Goal: Task Accomplishment & Management: Complete application form

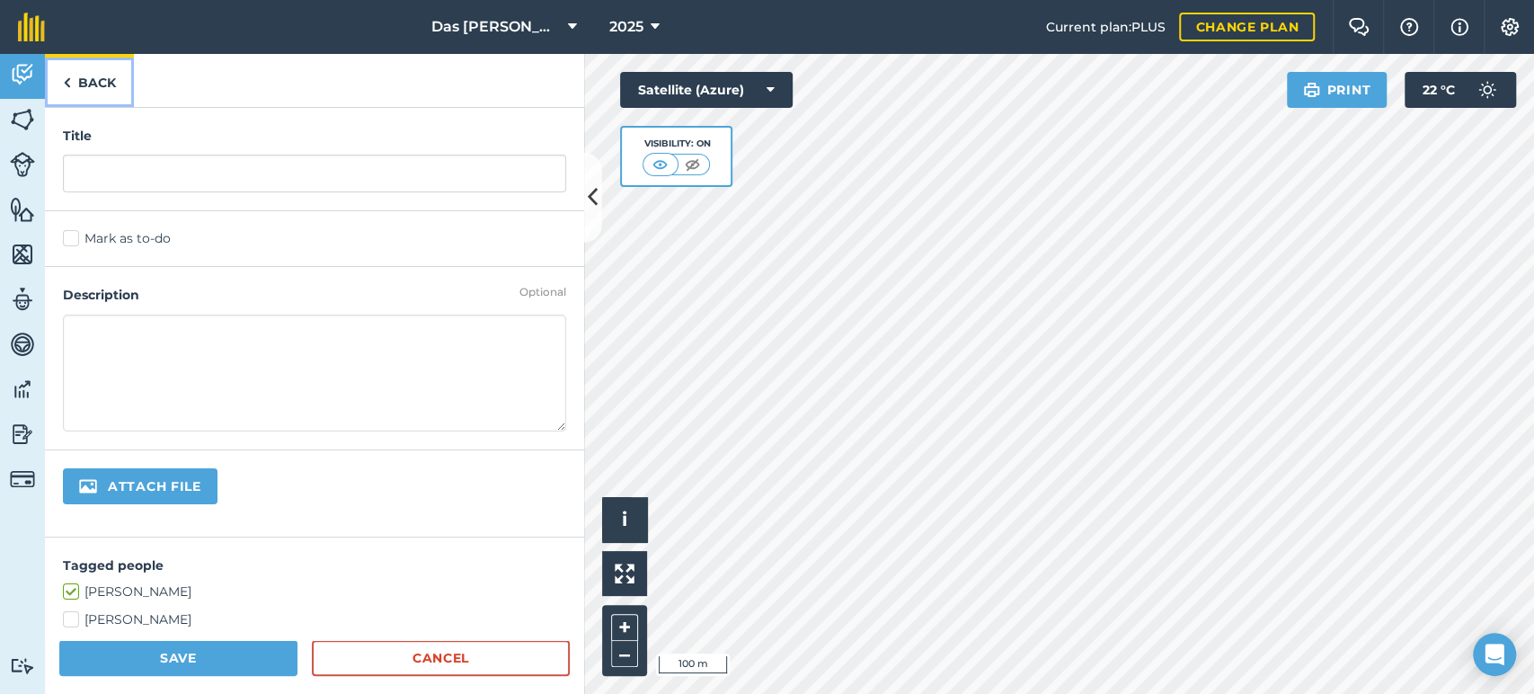
click at [100, 76] on link "Back" at bounding box center [89, 80] width 89 height 53
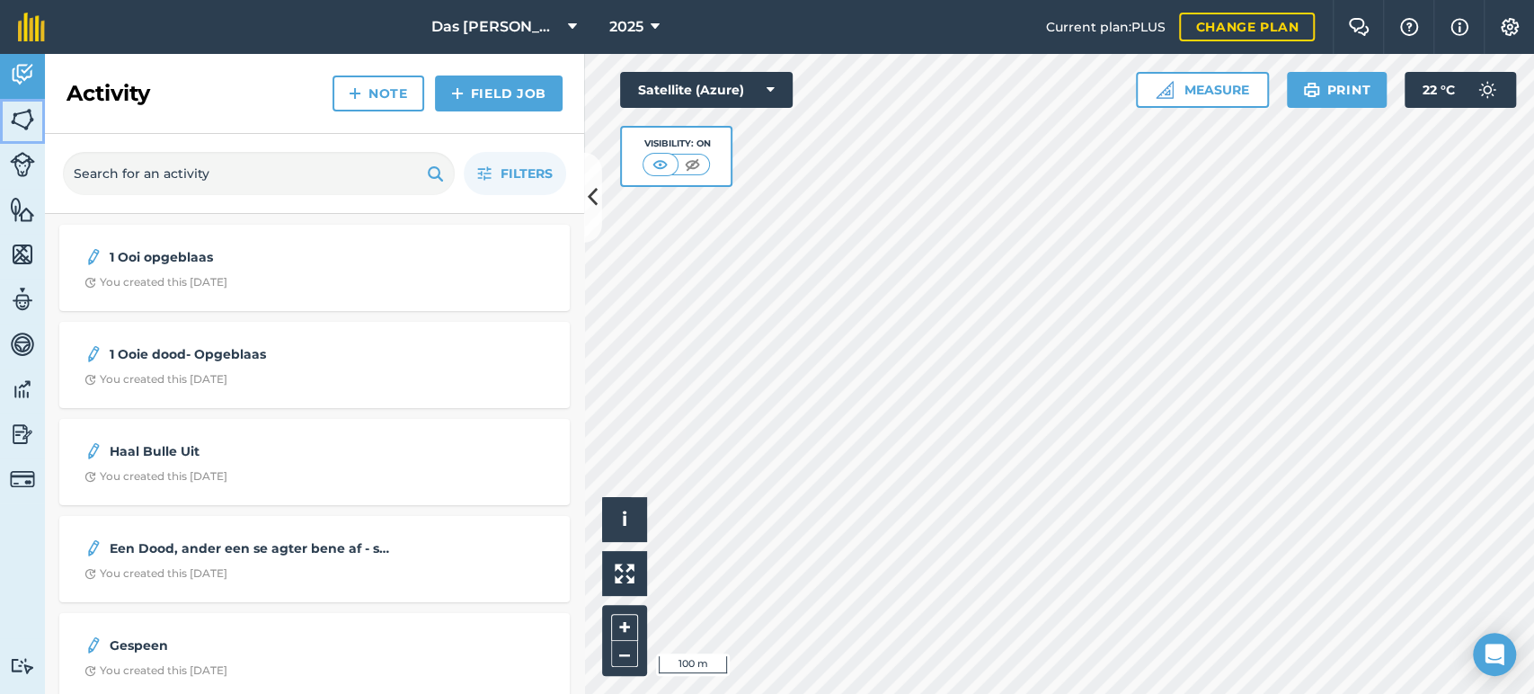
click at [33, 121] on img at bounding box center [22, 119] width 25 height 27
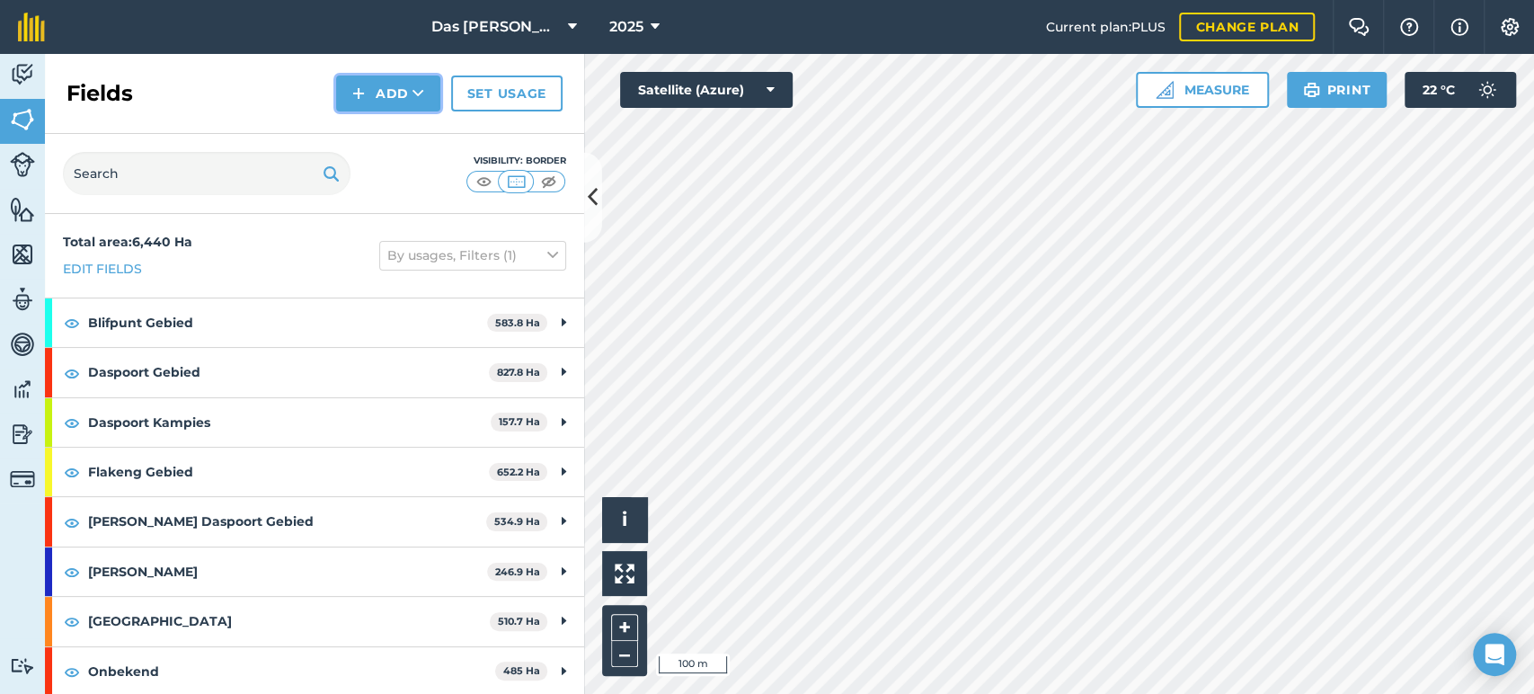
click at [392, 97] on button "Add" at bounding box center [388, 94] width 104 height 36
click at [396, 133] on link "Draw" at bounding box center [388, 134] width 99 height 40
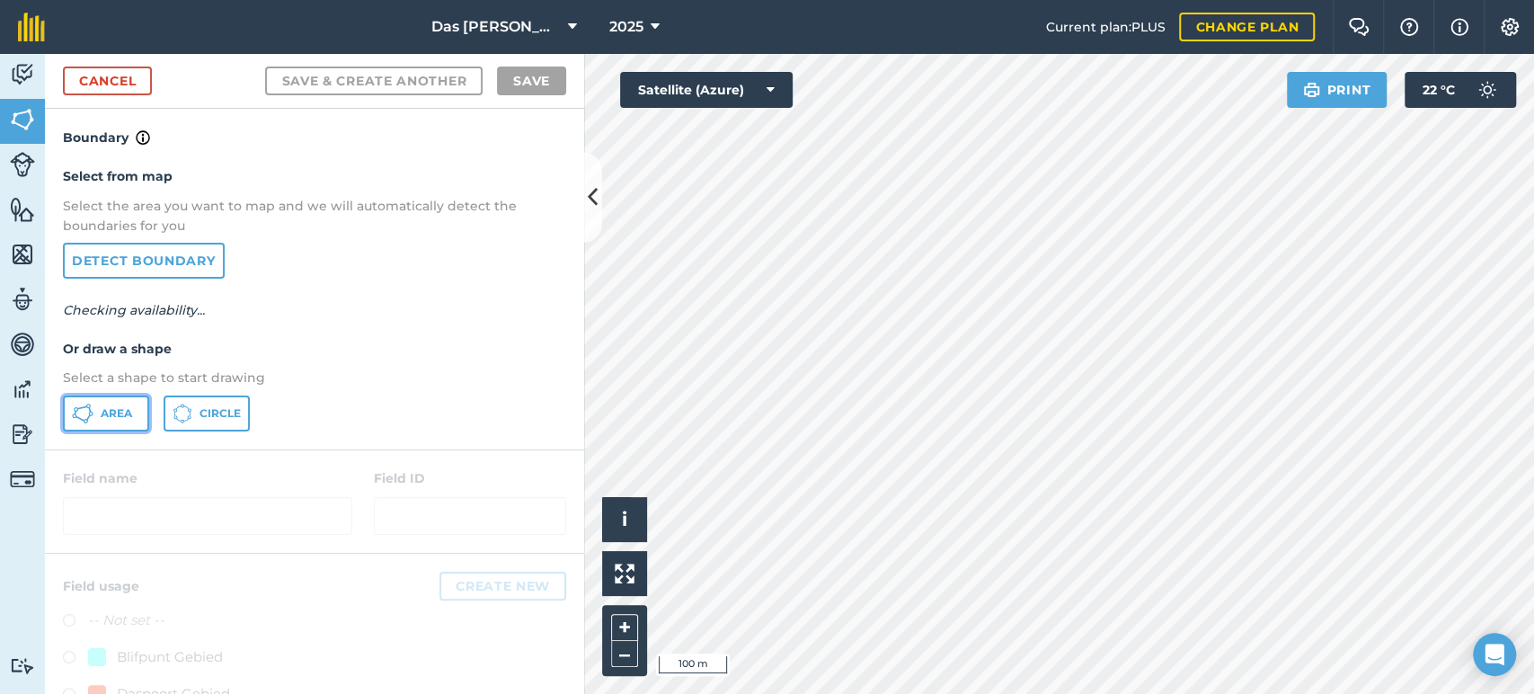
drag, startPoint x: 101, startPoint y: 413, endPoint x: 328, endPoint y: 354, distance: 234.8
click at [101, 411] on span "Area" at bounding box center [116, 413] width 31 height 14
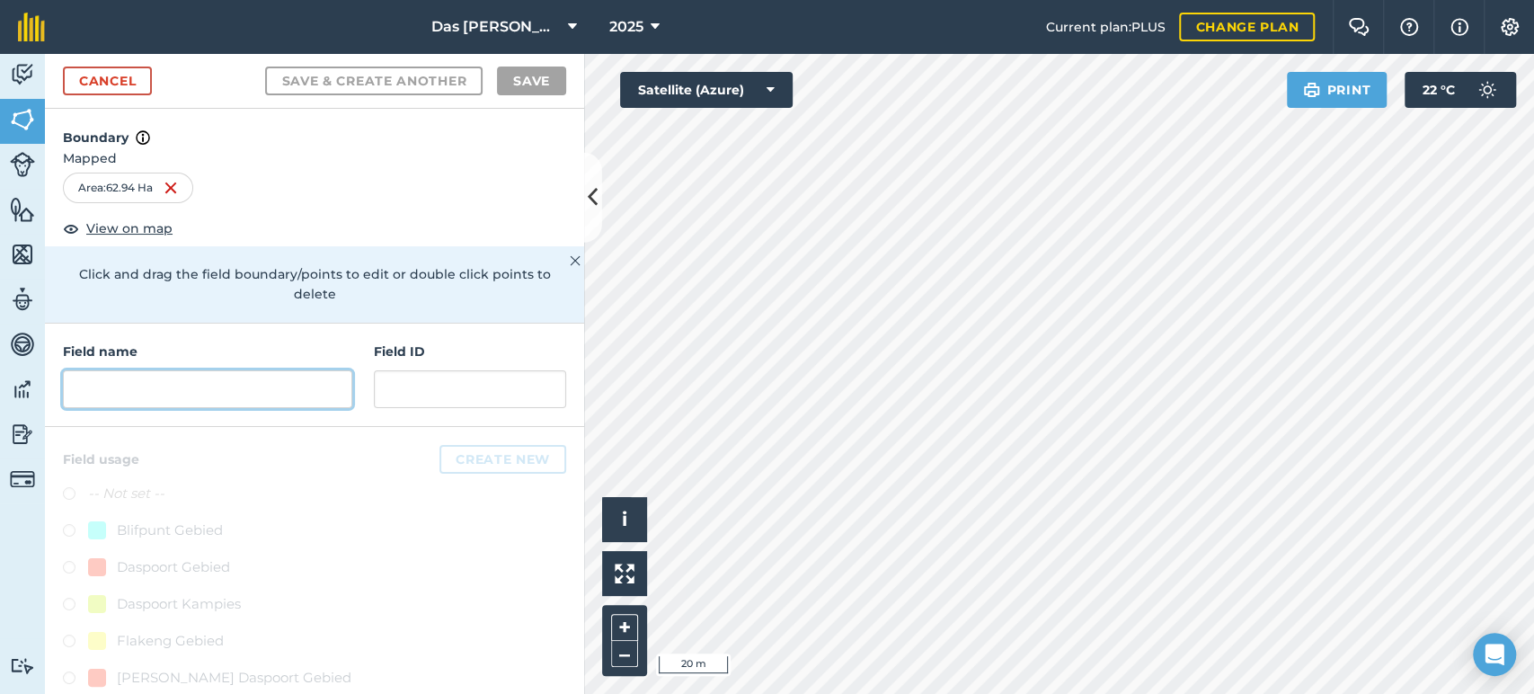
click at [276, 378] on input "text" at bounding box center [207, 389] width 289 height 38
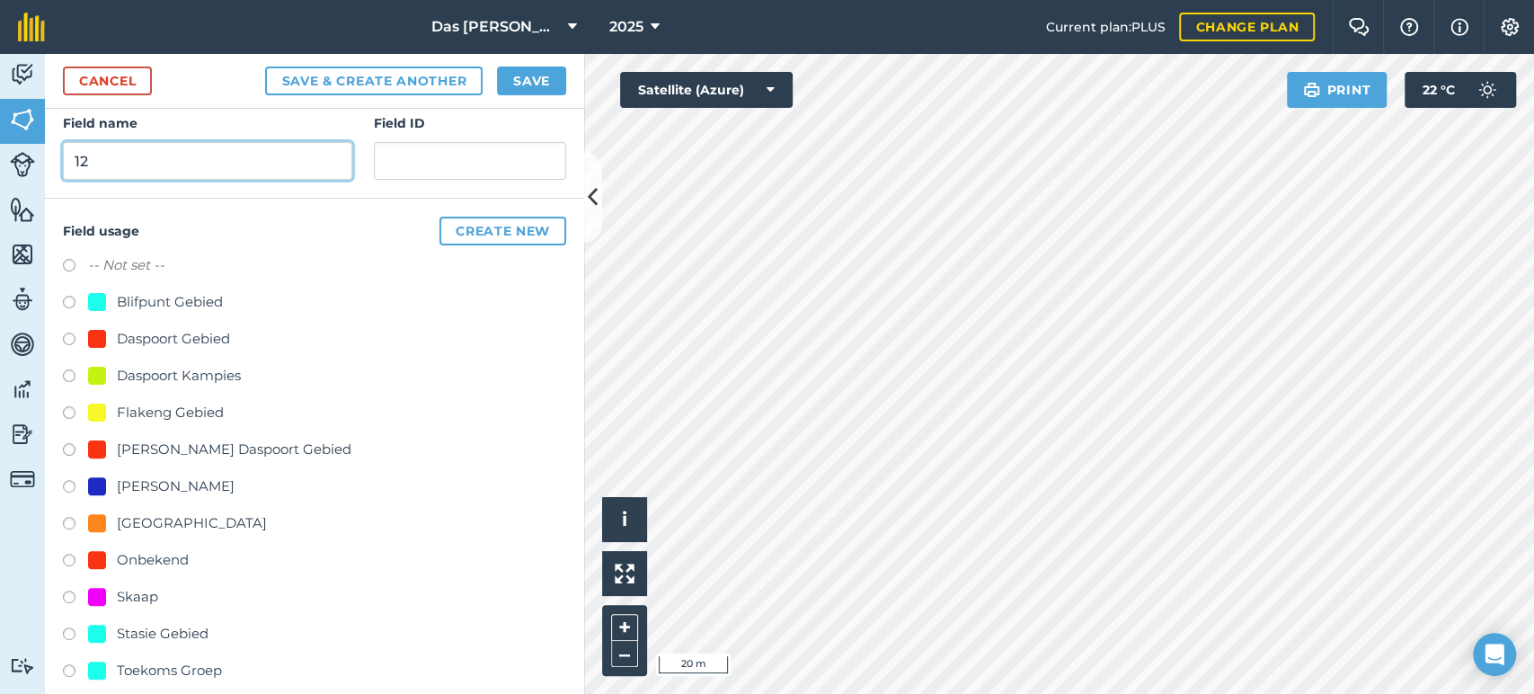
scroll to position [266, 0]
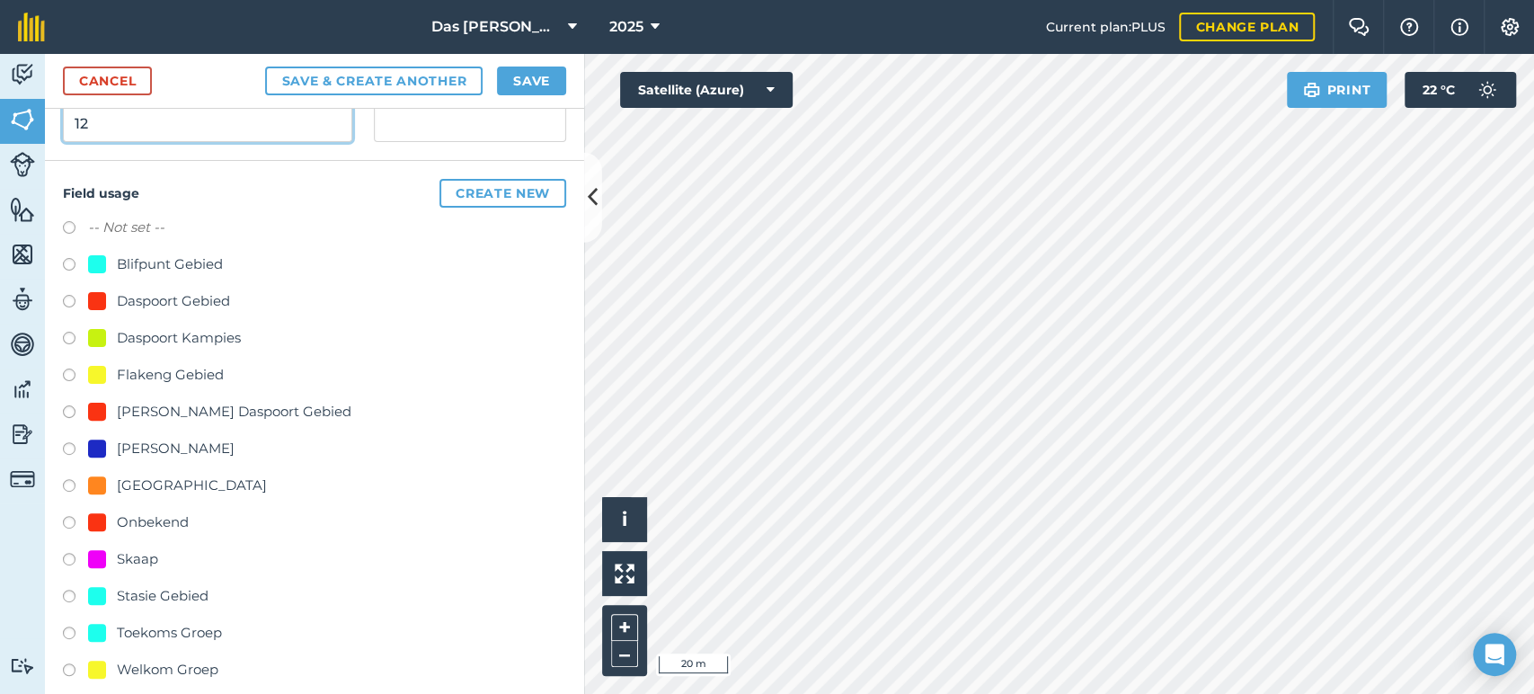
type input "12"
click at [160, 523] on div "Onbekend" at bounding box center [153, 522] width 72 height 22
radio input "true"
click at [543, 88] on button "Save" at bounding box center [531, 81] width 69 height 29
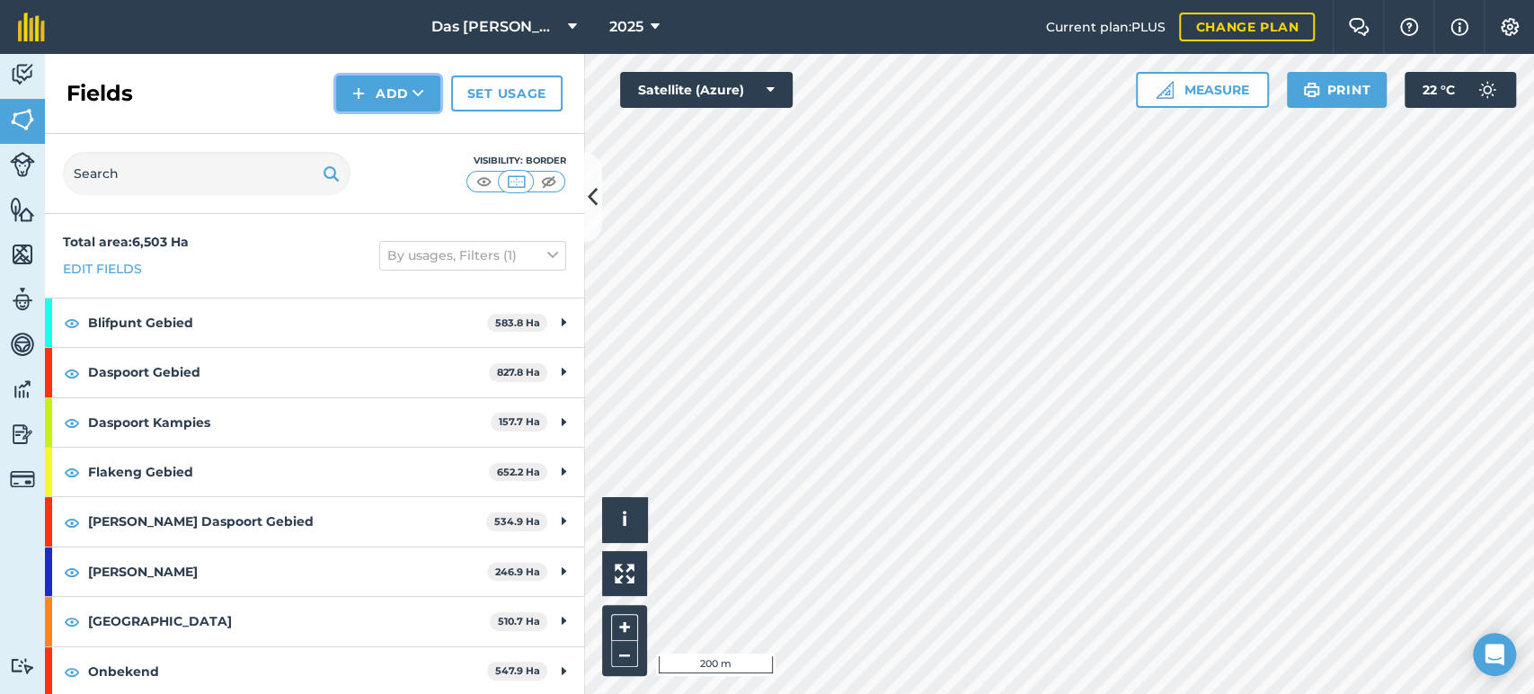
drag, startPoint x: 439, startPoint y: 92, endPoint x: 429, endPoint y: 93, distance: 10.0
click at [433, 93] on button "Add" at bounding box center [388, 94] width 104 height 36
click at [409, 125] on link "Draw" at bounding box center [388, 134] width 99 height 40
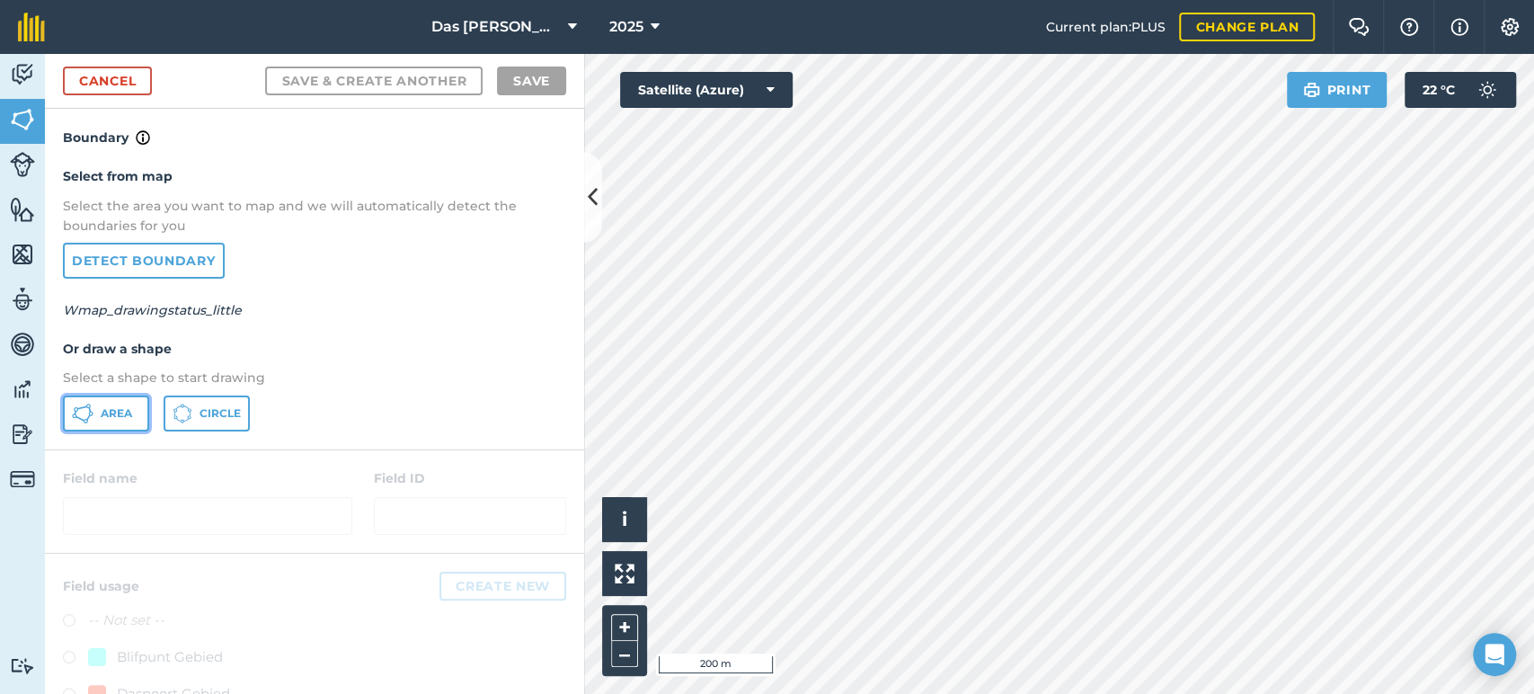
click at [148, 409] on button "Area" at bounding box center [106, 413] width 86 height 36
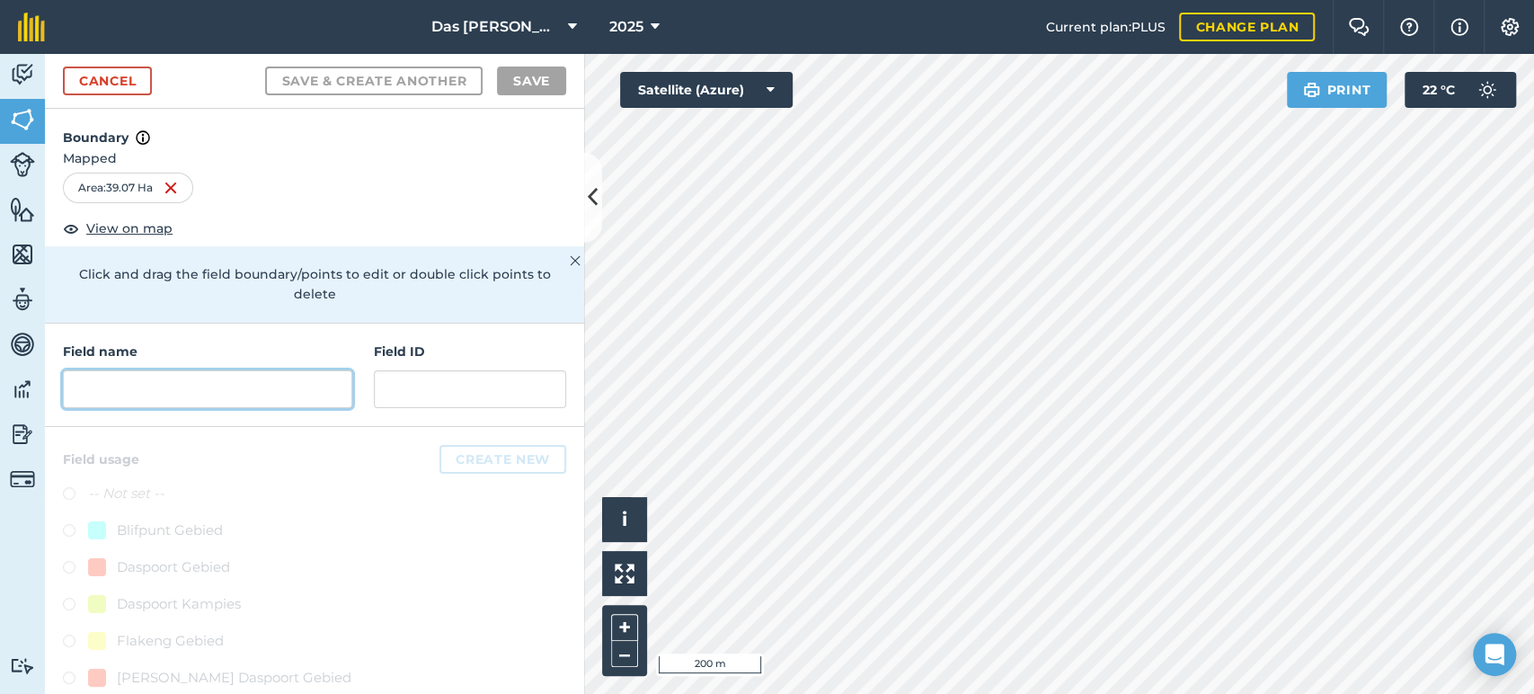
click at [240, 394] on input "text" at bounding box center [207, 389] width 289 height 38
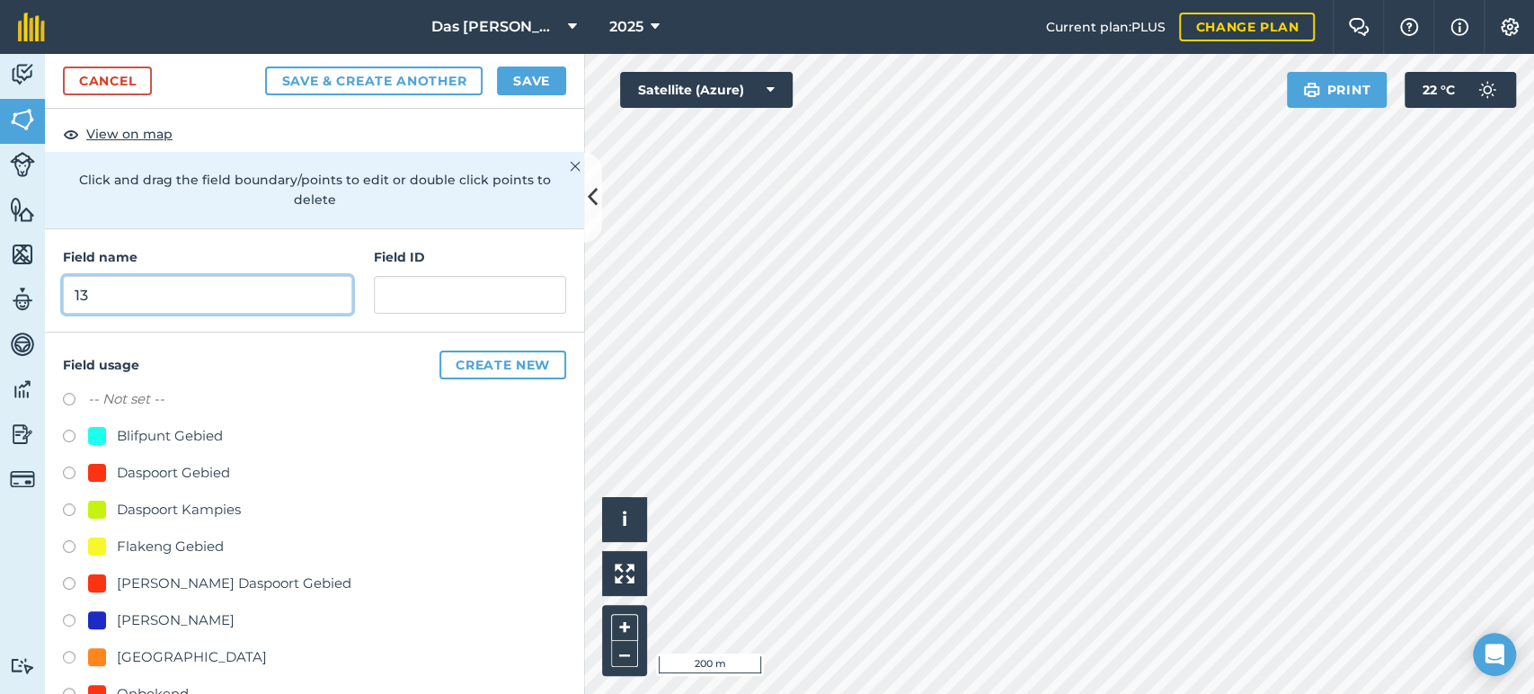
scroll to position [133, 0]
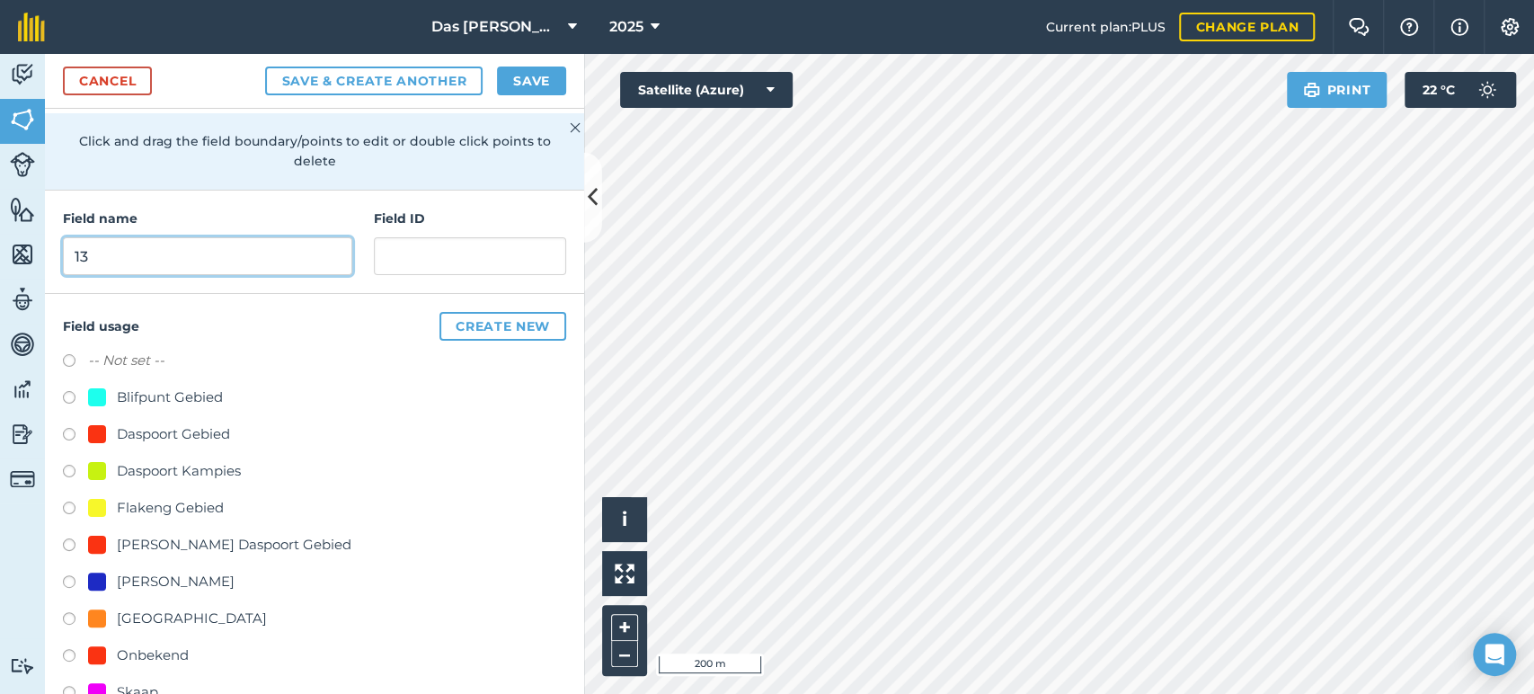
type input "13"
click at [161, 648] on div "Onbekend" at bounding box center [153, 655] width 72 height 22
radio input "true"
click at [516, 83] on button "Save" at bounding box center [531, 81] width 69 height 29
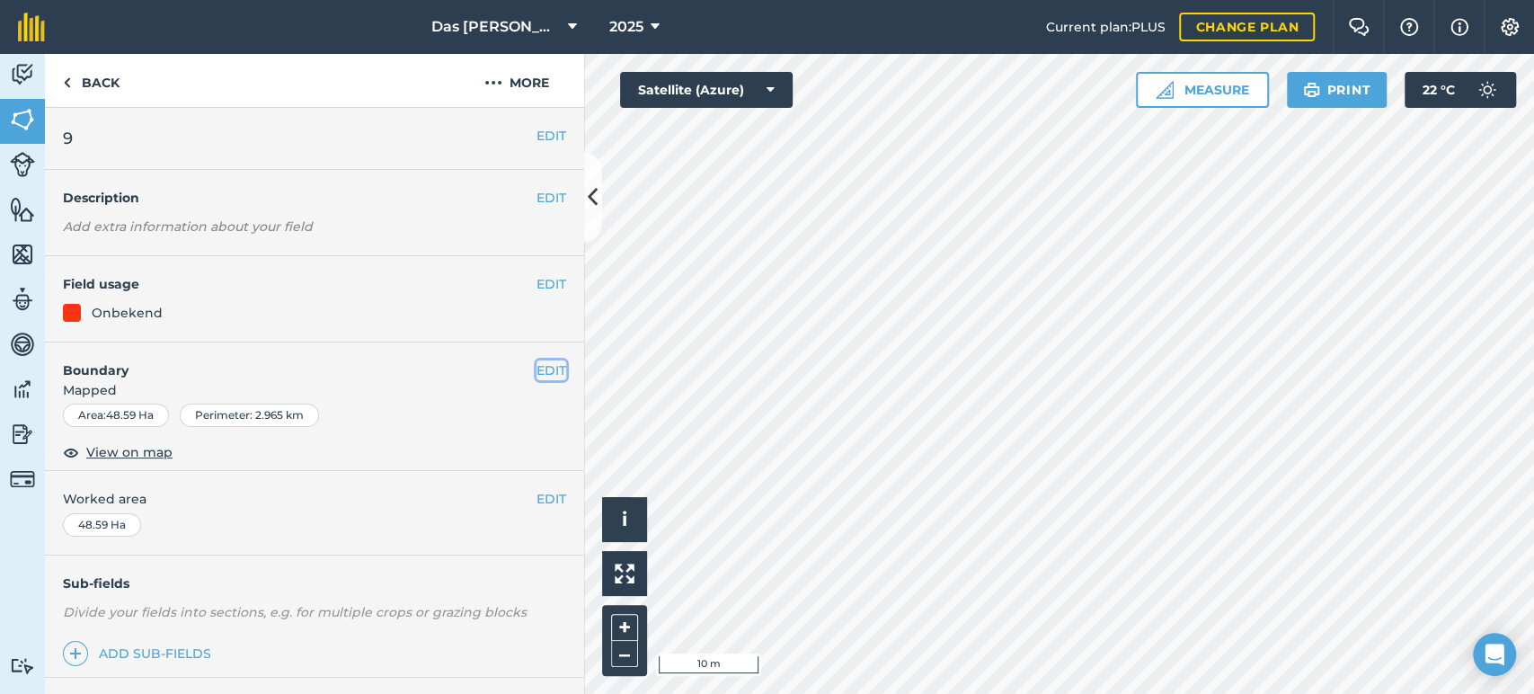
click at [537, 372] on button "EDIT" at bounding box center [552, 370] width 30 height 20
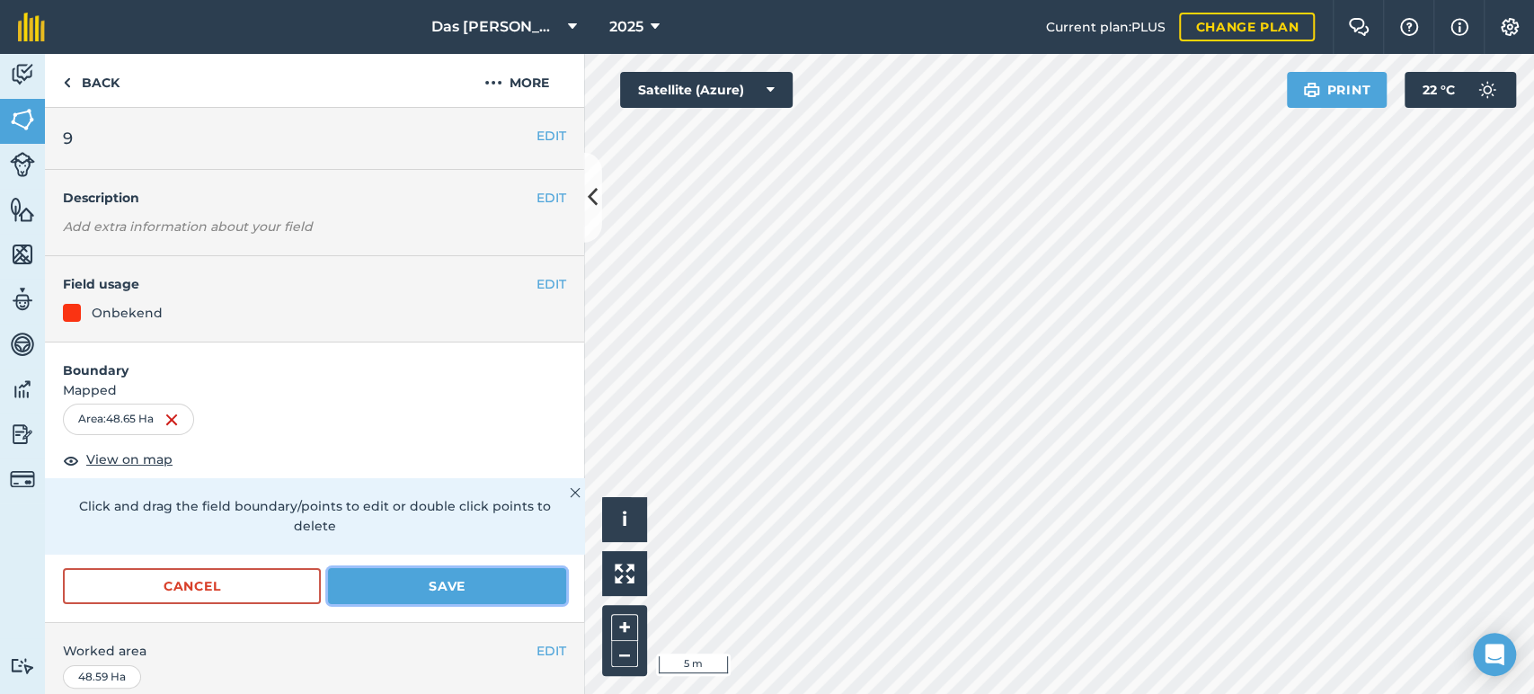
click at [461, 588] on button "Save" at bounding box center [447, 586] width 238 height 36
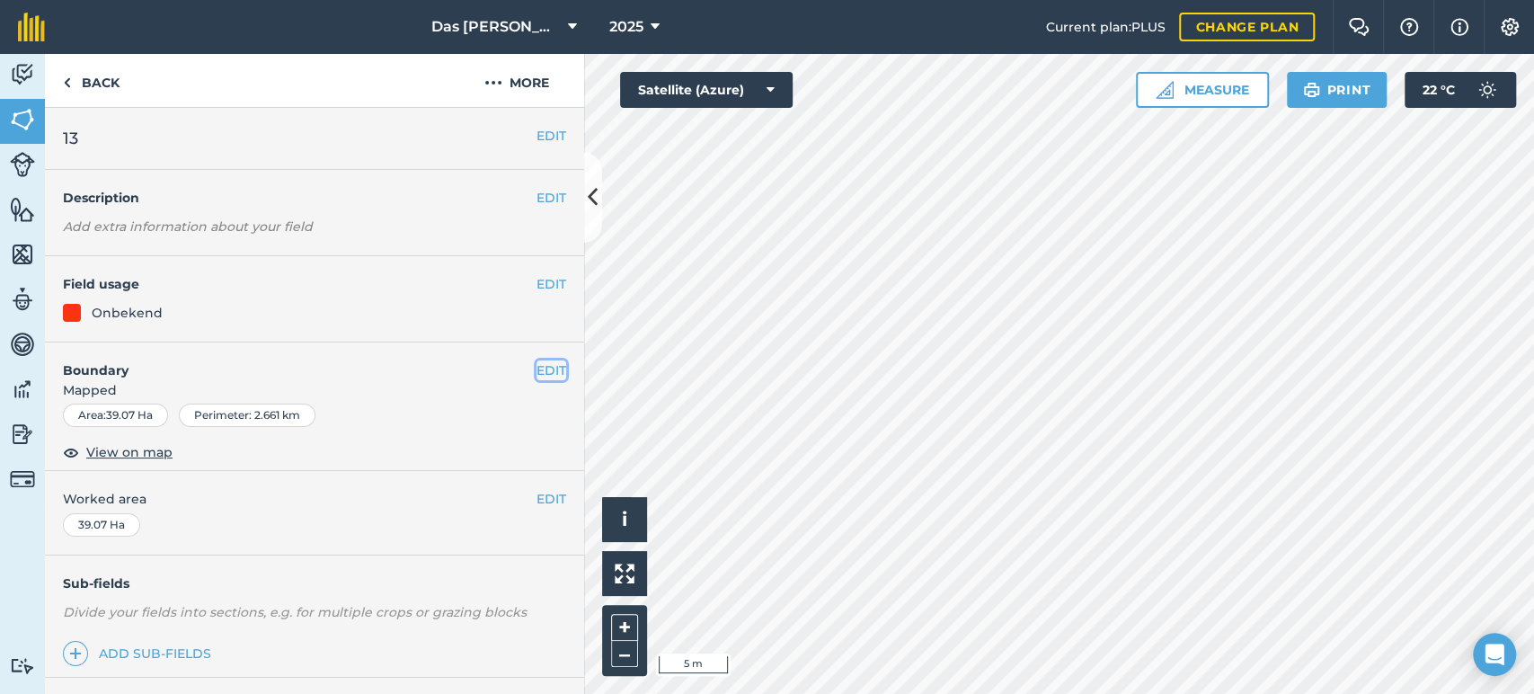
click at [537, 372] on button "EDIT" at bounding box center [552, 370] width 30 height 20
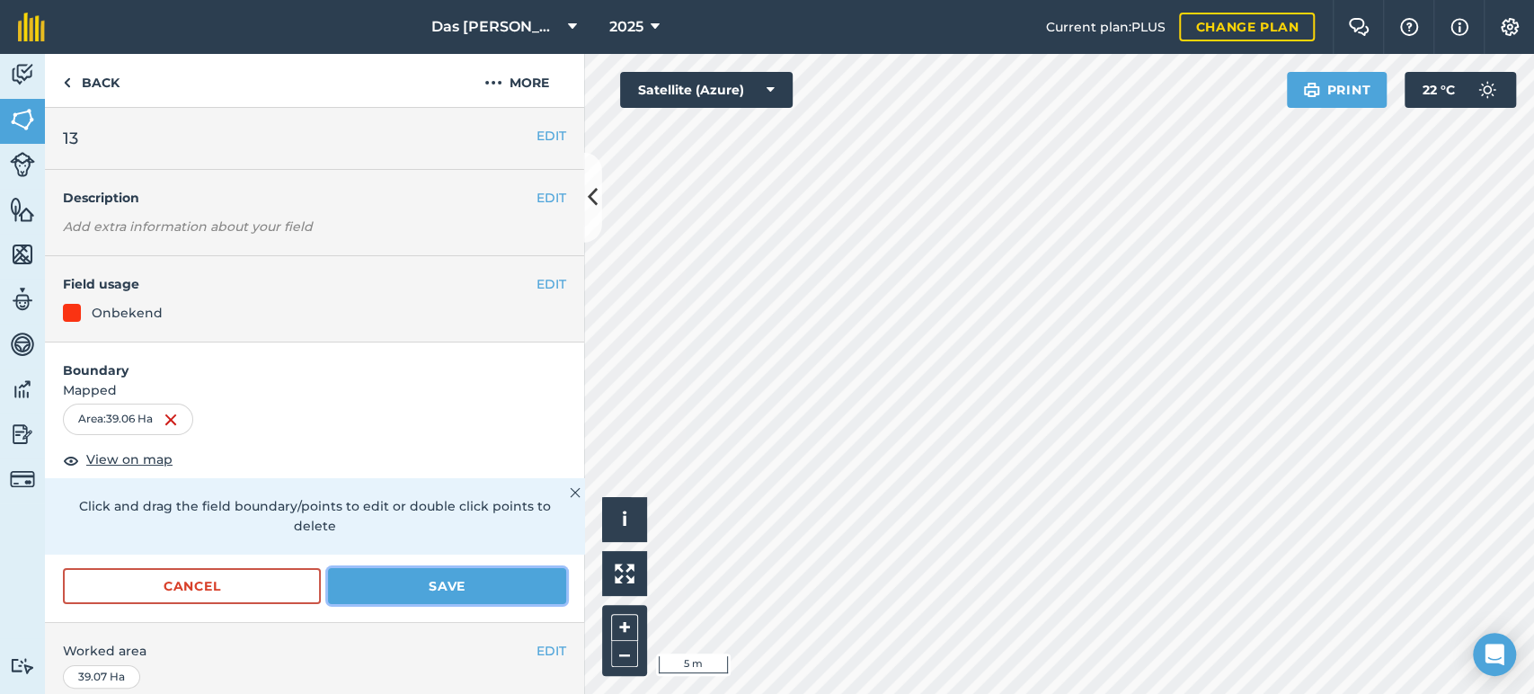
click at [488, 580] on button "Save" at bounding box center [447, 586] width 238 height 36
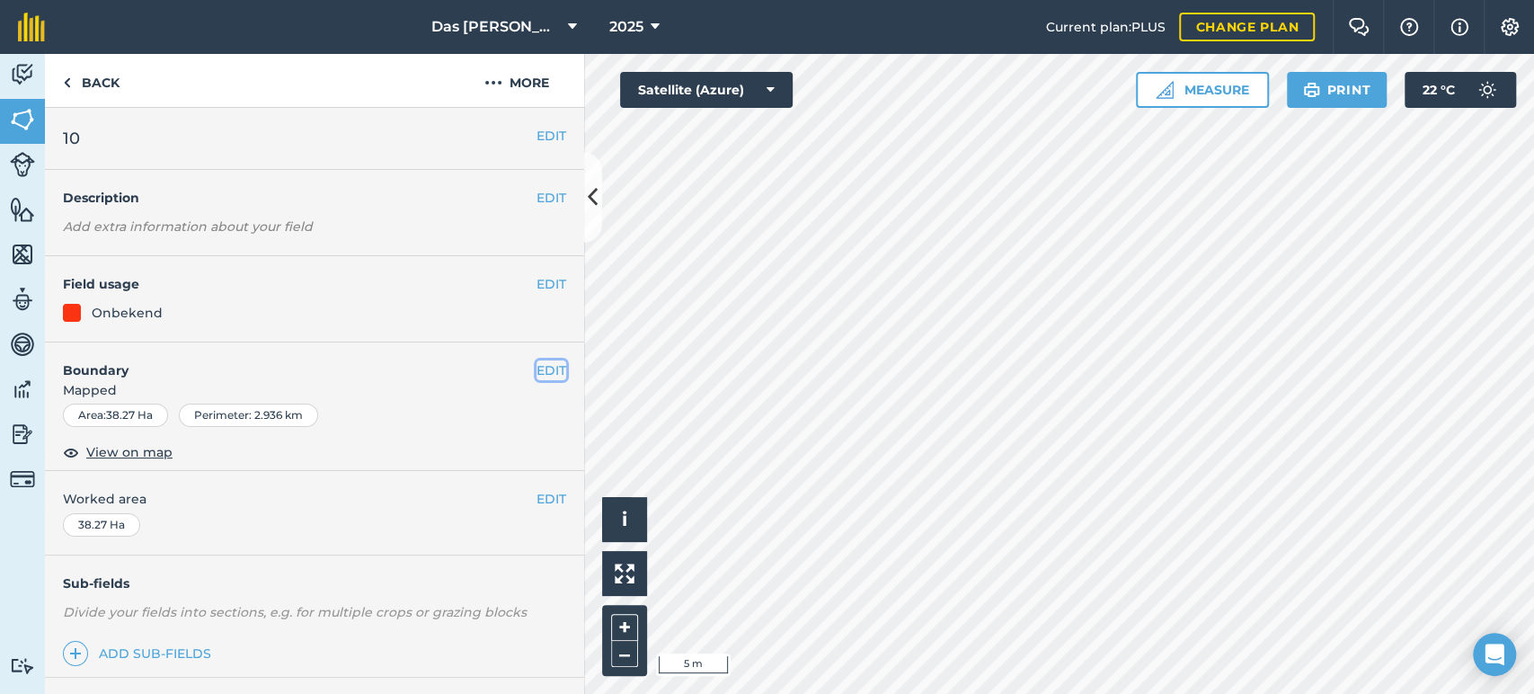
click at [537, 370] on button "EDIT" at bounding box center [552, 370] width 30 height 20
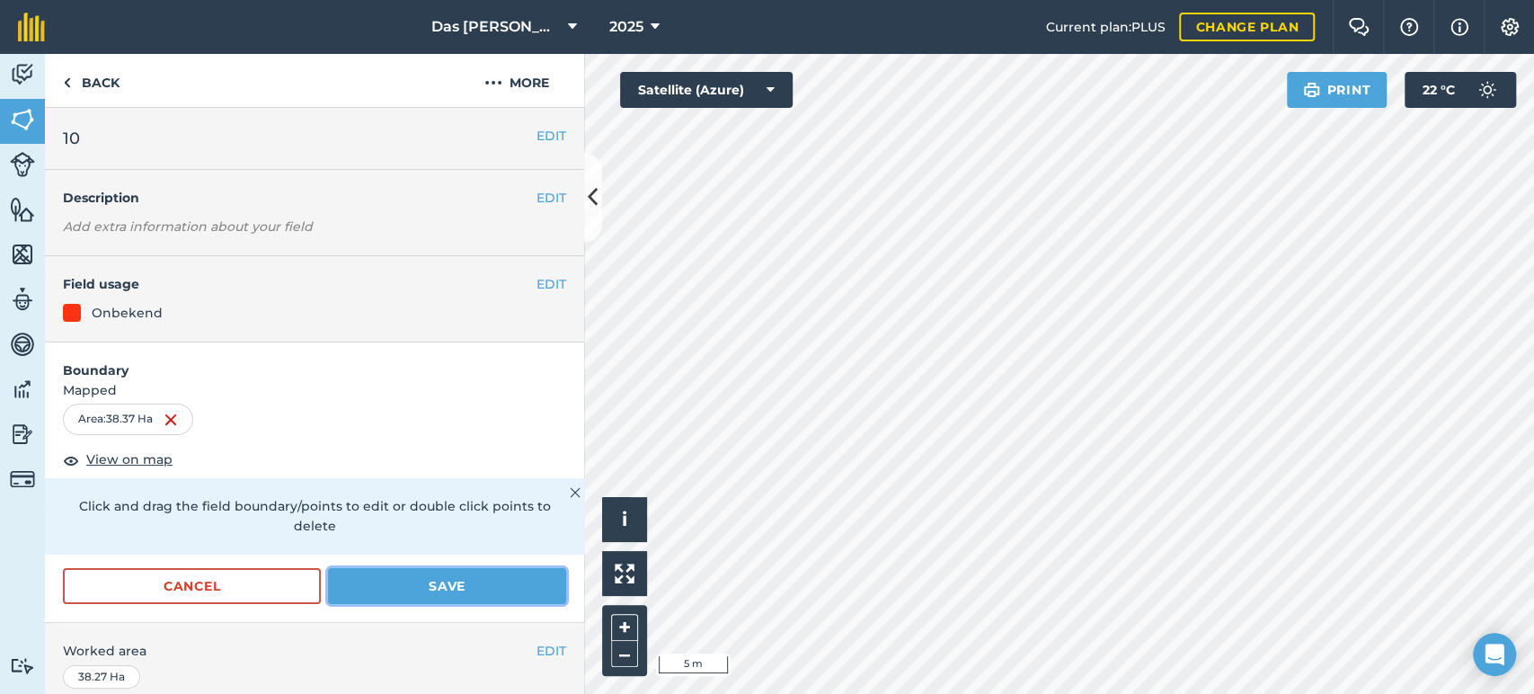
click at [525, 585] on button "Save" at bounding box center [447, 586] width 238 height 36
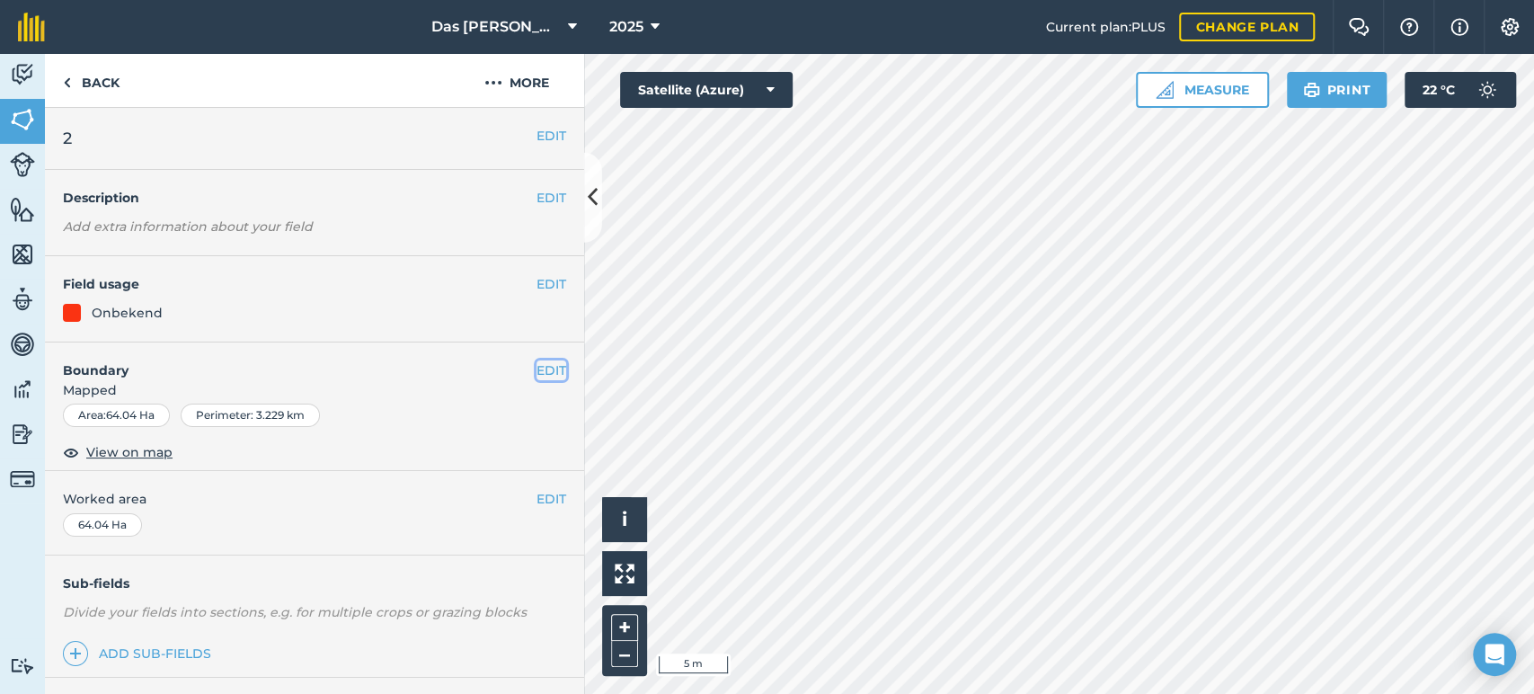
click at [539, 369] on button "EDIT" at bounding box center [552, 370] width 30 height 20
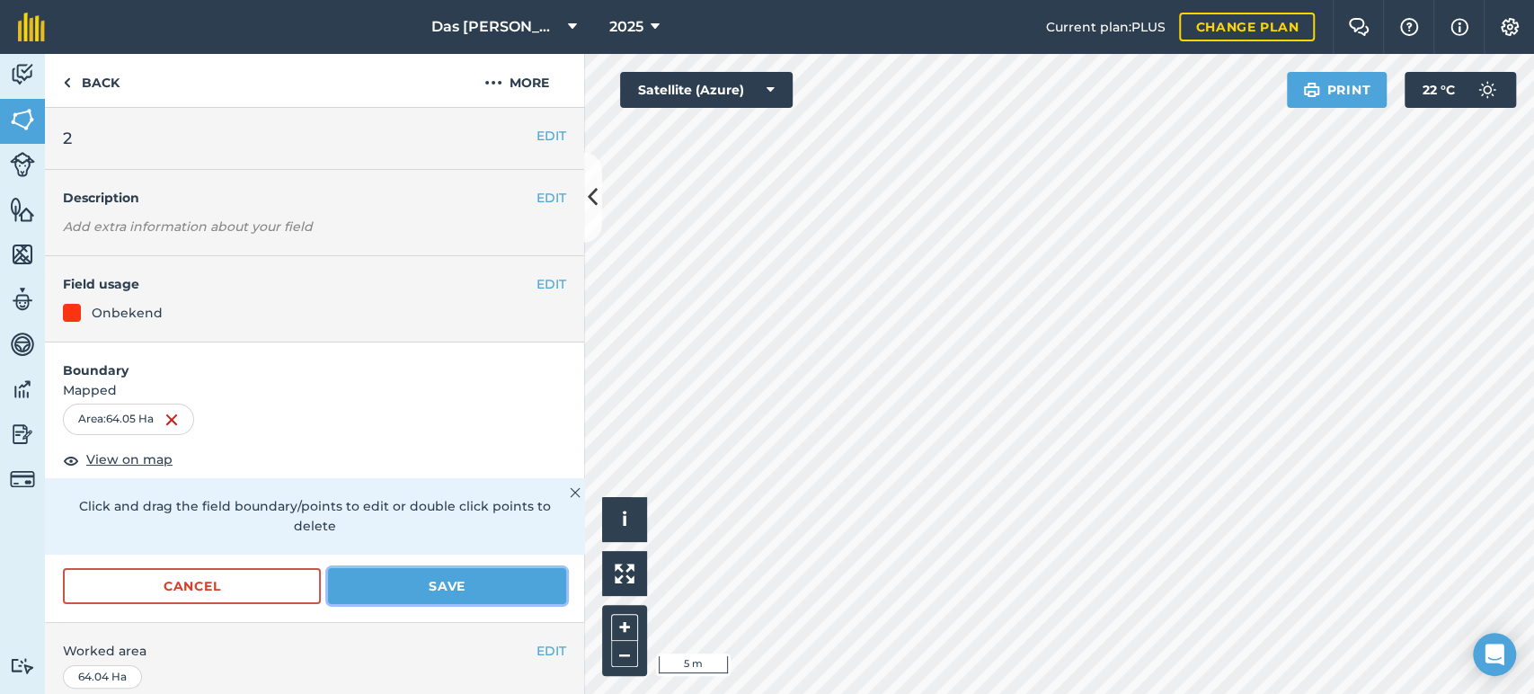
click at [516, 580] on button "Save" at bounding box center [447, 586] width 238 height 36
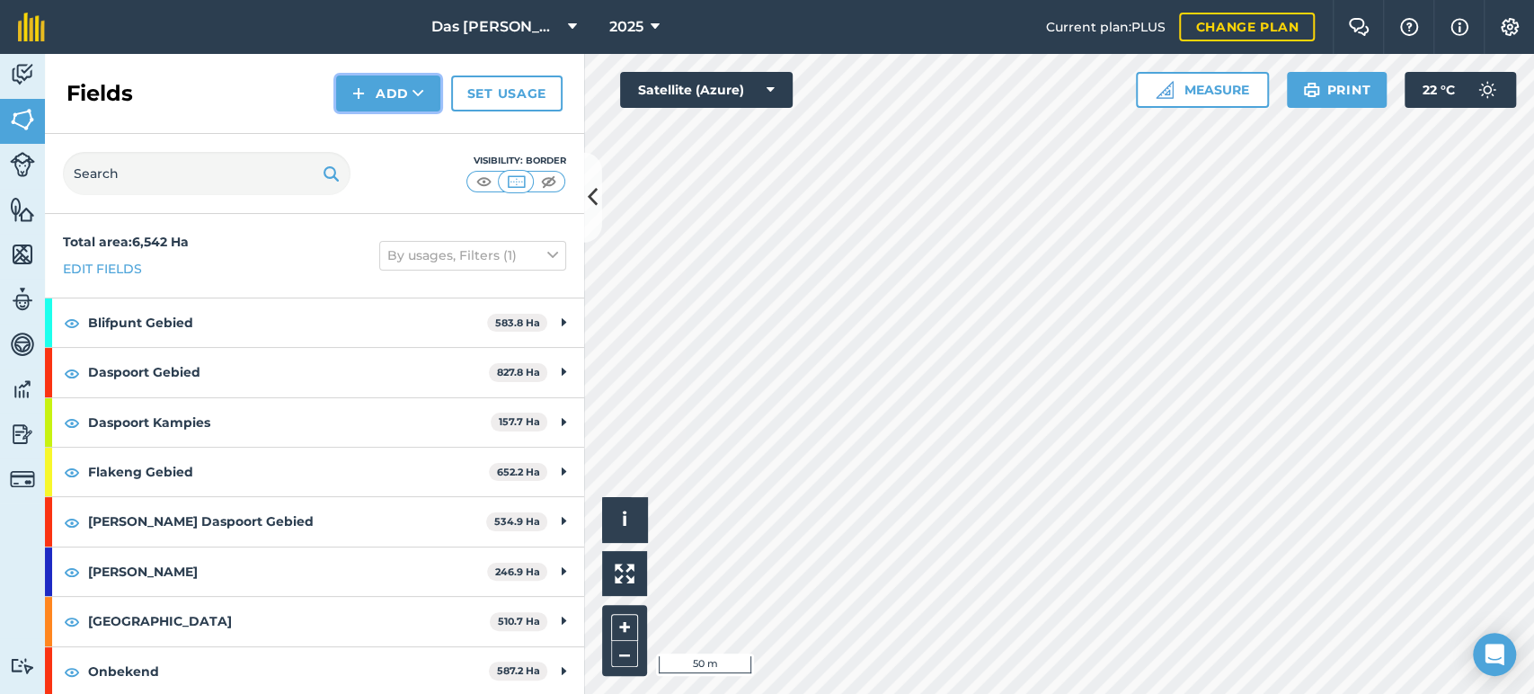
click at [410, 104] on button "Add" at bounding box center [388, 94] width 104 height 36
click at [404, 134] on link "Draw" at bounding box center [388, 134] width 99 height 40
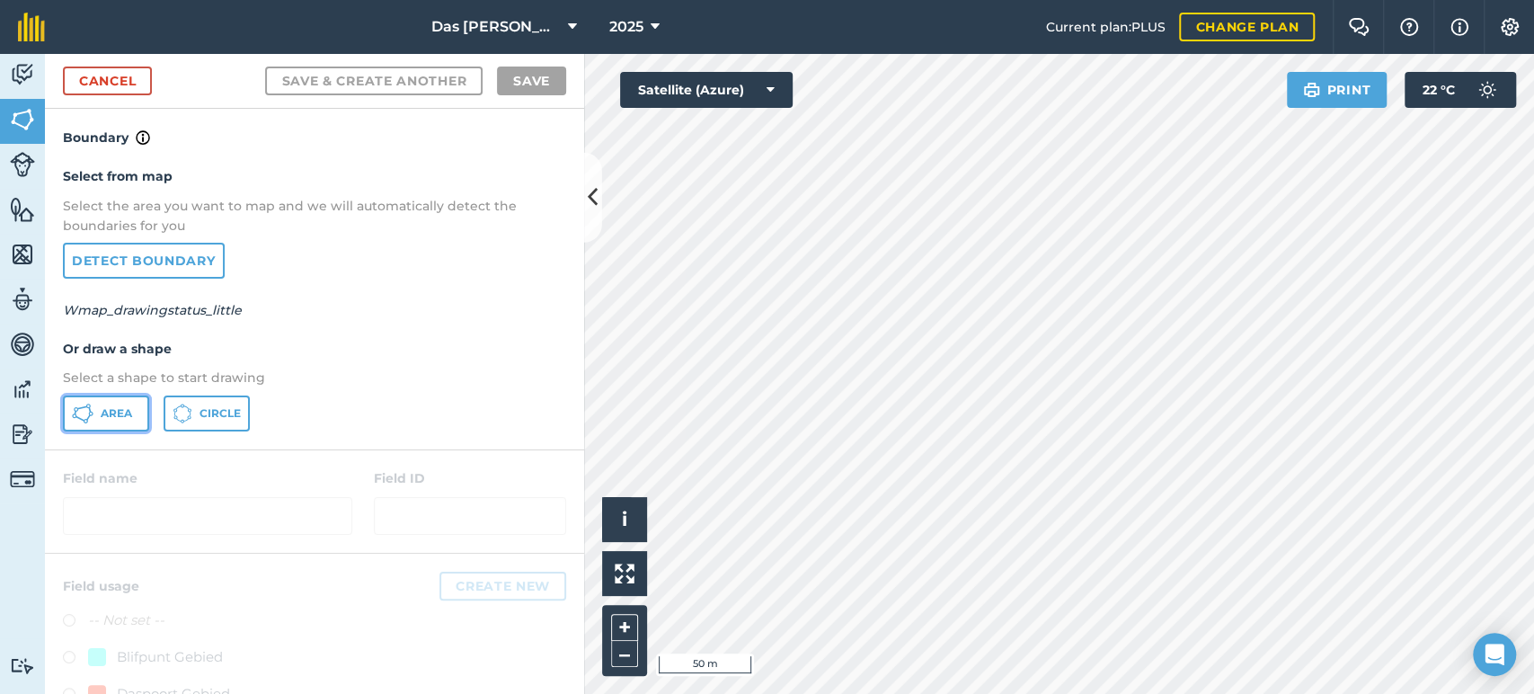
drag, startPoint x: 115, startPoint y: 415, endPoint x: 572, endPoint y: 431, distance: 456.9
click at [115, 415] on span "Area" at bounding box center [116, 413] width 31 height 14
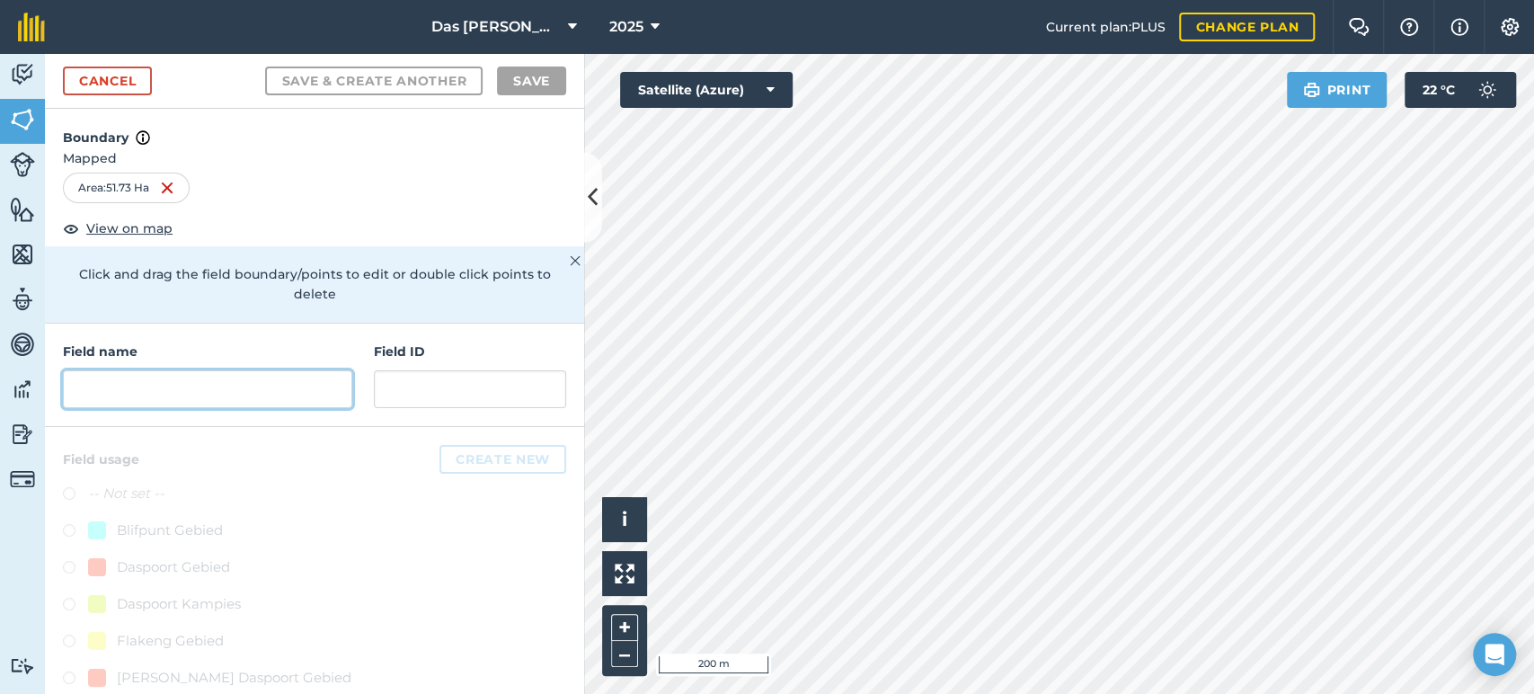
click at [314, 379] on input "text" at bounding box center [207, 389] width 289 height 38
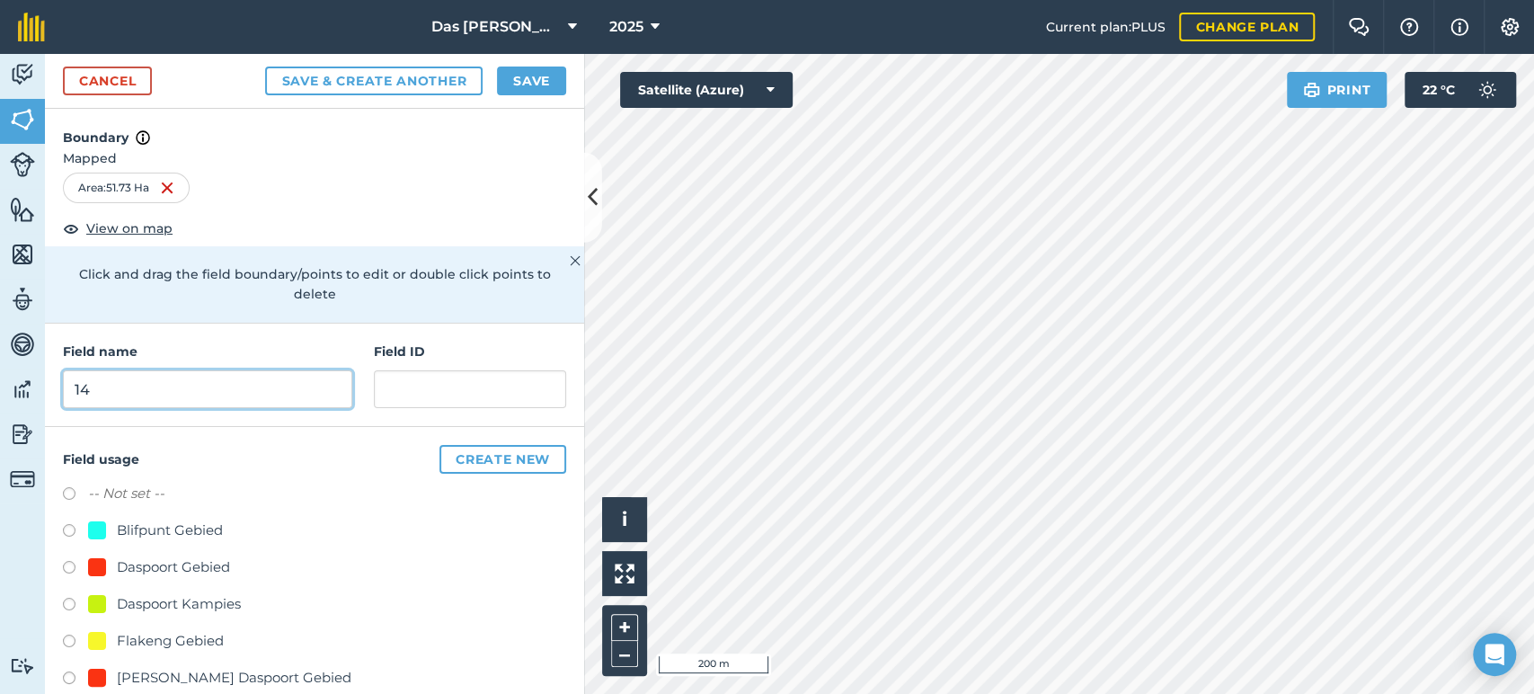
scroll to position [133, 0]
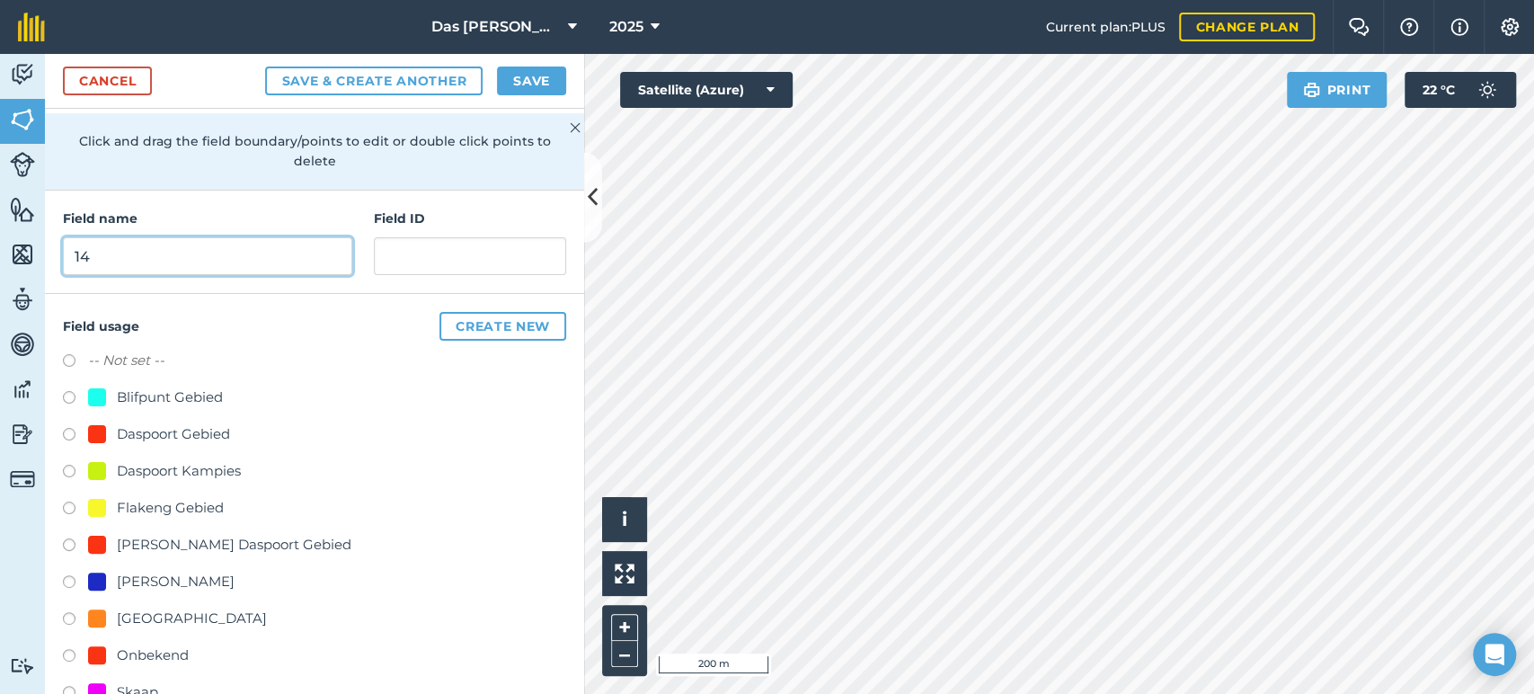
type input "14"
click at [131, 645] on div "Onbekend" at bounding box center [153, 655] width 72 height 22
radio input "true"
click at [536, 80] on button "Save" at bounding box center [531, 81] width 69 height 29
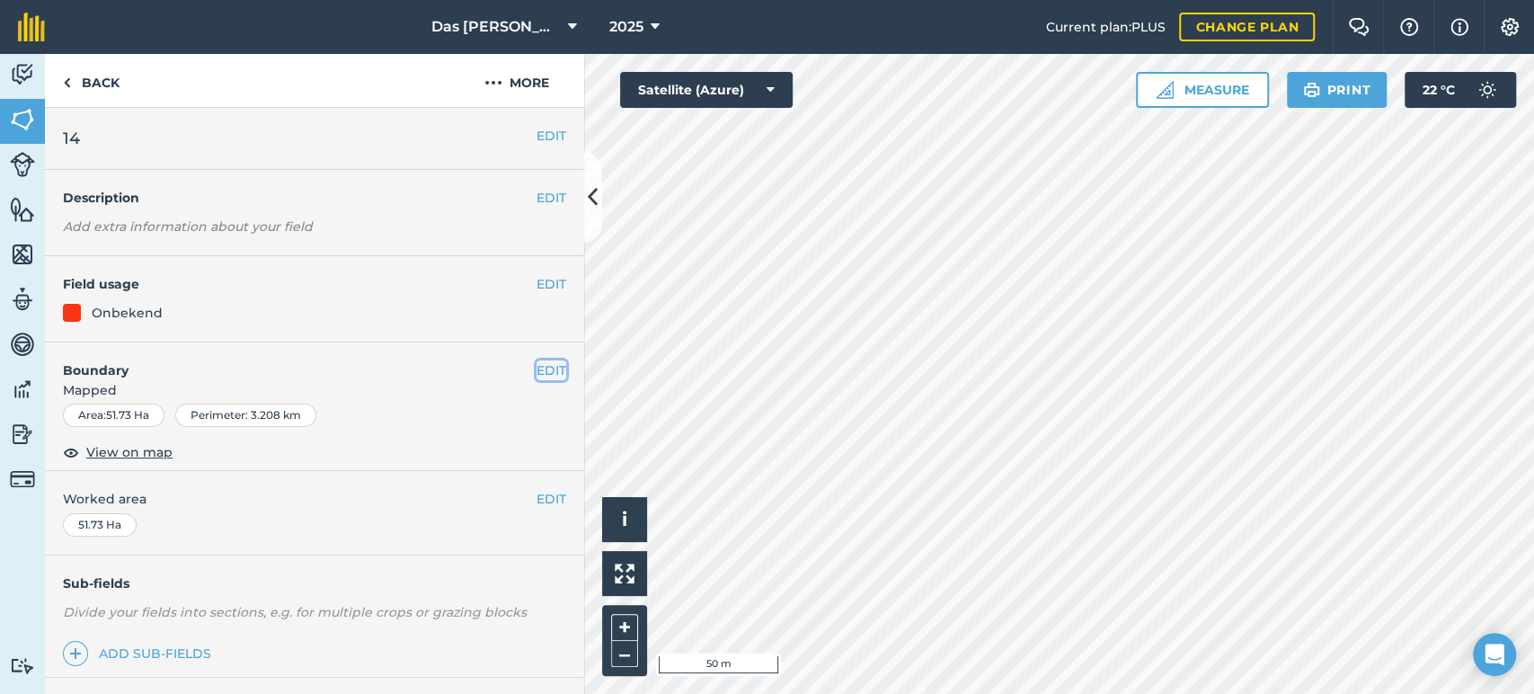
click at [537, 369] on button "EDIT" at bounding box center [552, 370] width 30 height 20
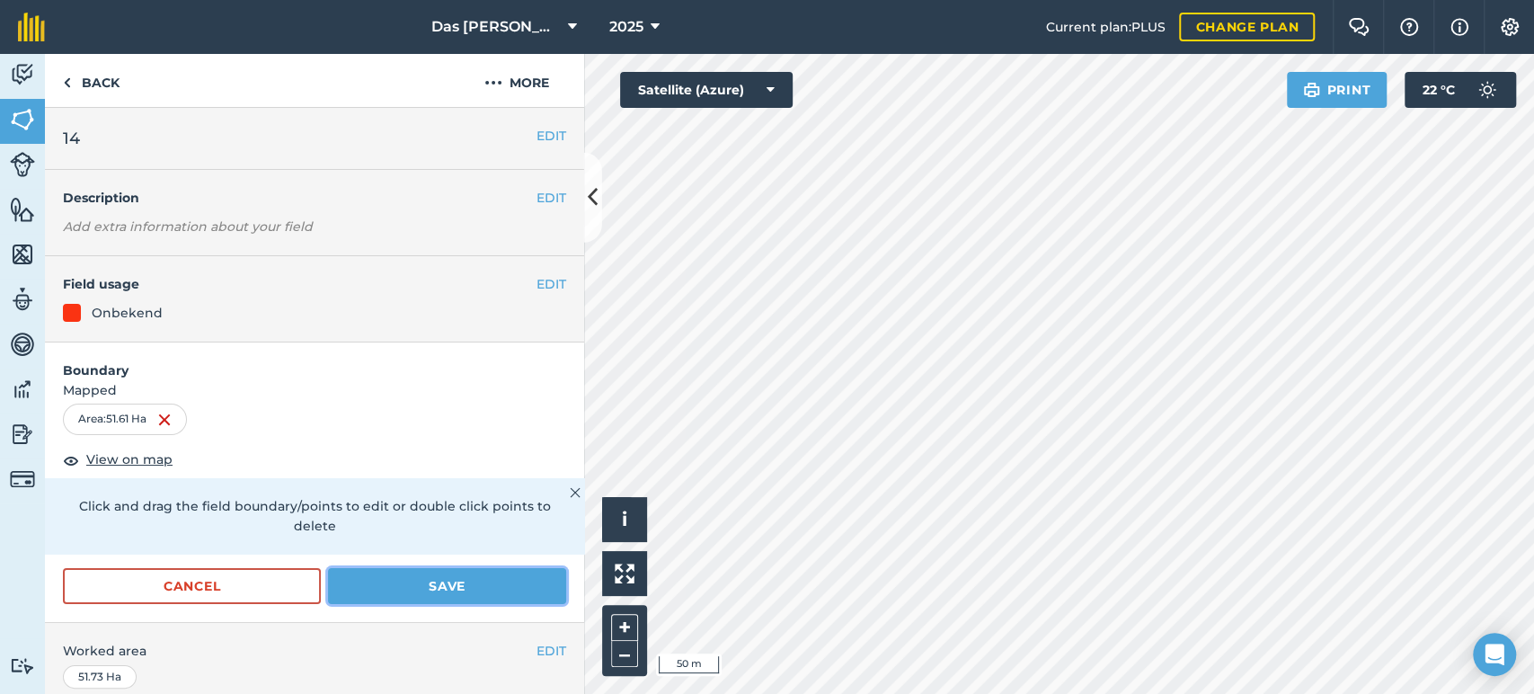
drag, startPoint x: 403, startPoint y: 579, endPoint x: 485, endPoint y: 565, distance: 83.8
click at [404, 579] on button "Save" at bounding box center [447, 586] width 238 height 36
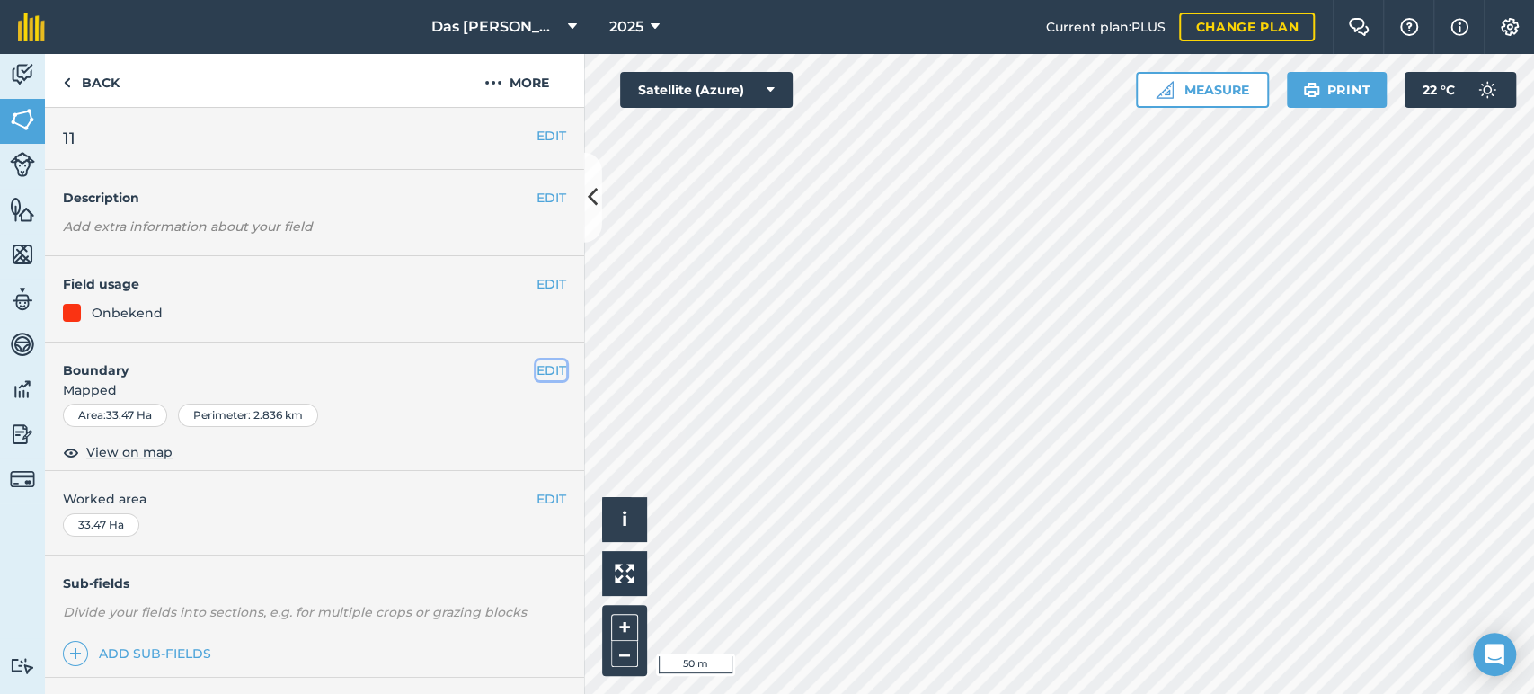
click at [546, 365] on button "EDIT" at bounding box center [552, 370] width 30 height 20
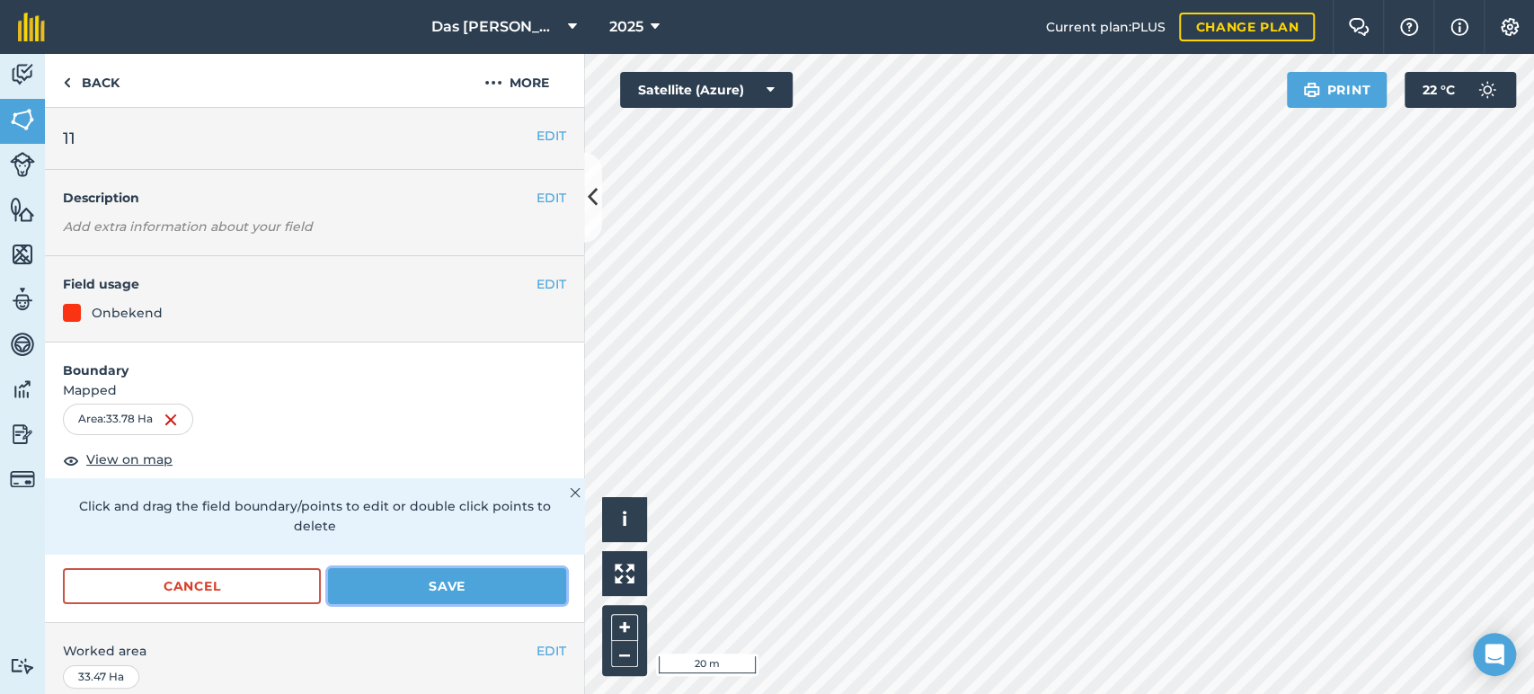
click at [489, 570] on button "Save" at bounding box center [447, 586] width 238 height 36
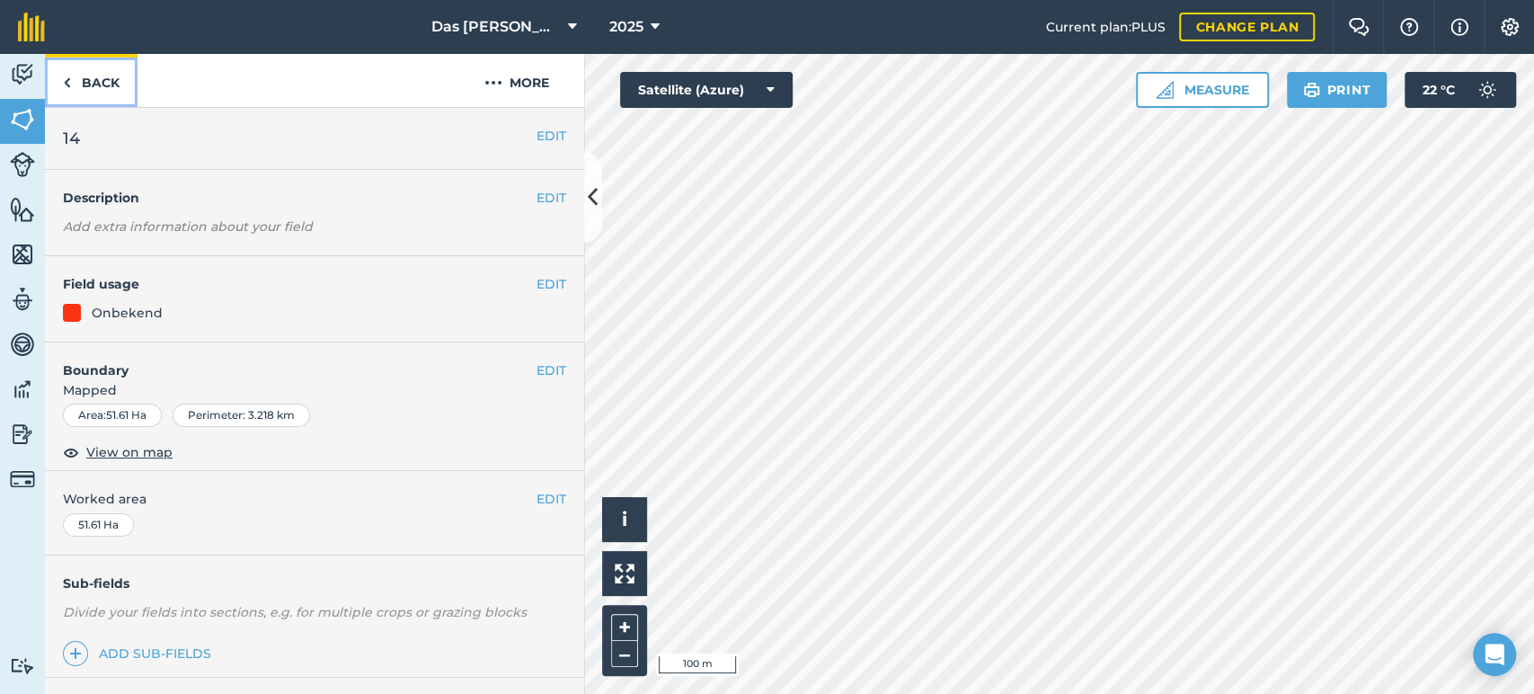
click at [97, 80] on link "Back" at bounding box center [91, 80] width 93 height 53
click at [98, 80] on link "Back" at bounding box center [91, 80] width 93 height 53
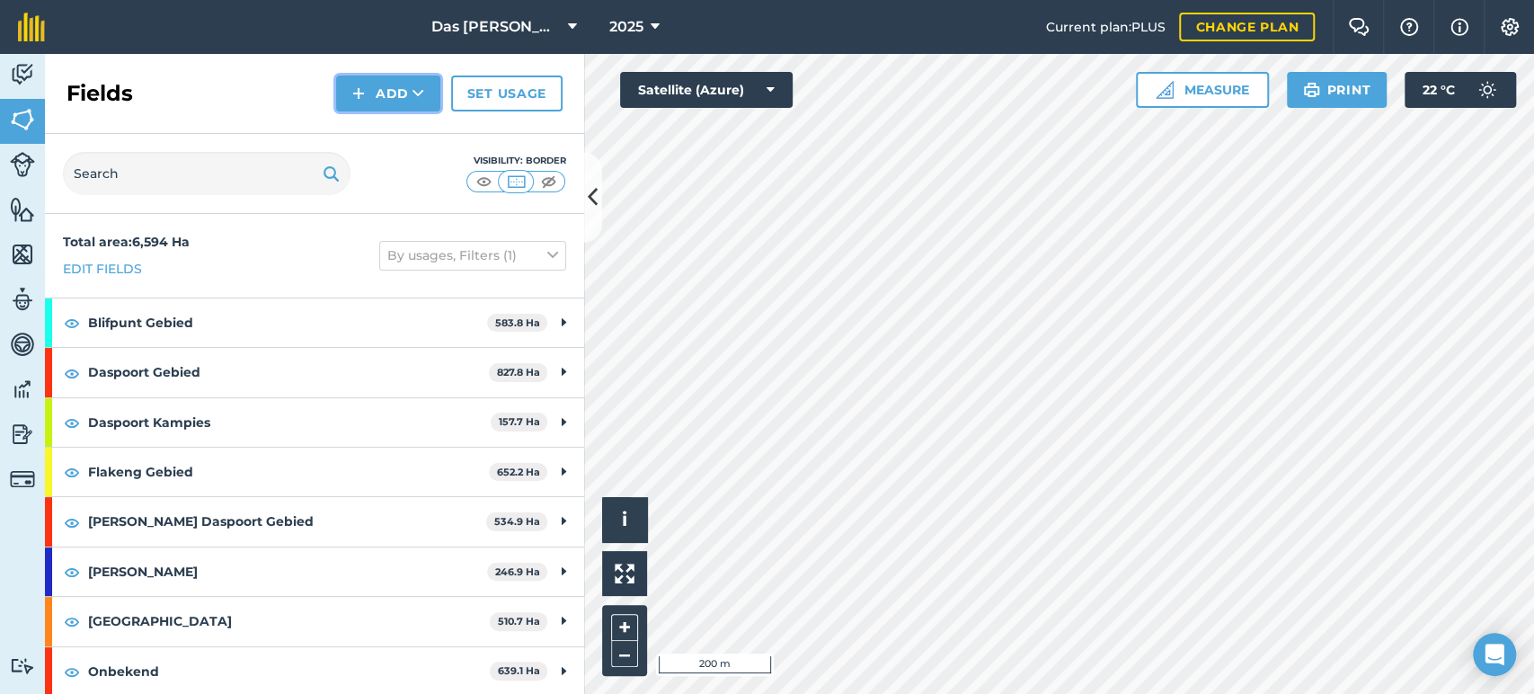
click at [428, 104] on button "Add" at bounding box center [388, 94] width 104 height 36
click at [402, 129] on link "Draw" at bounding box center [388, 134] width 99 height 40
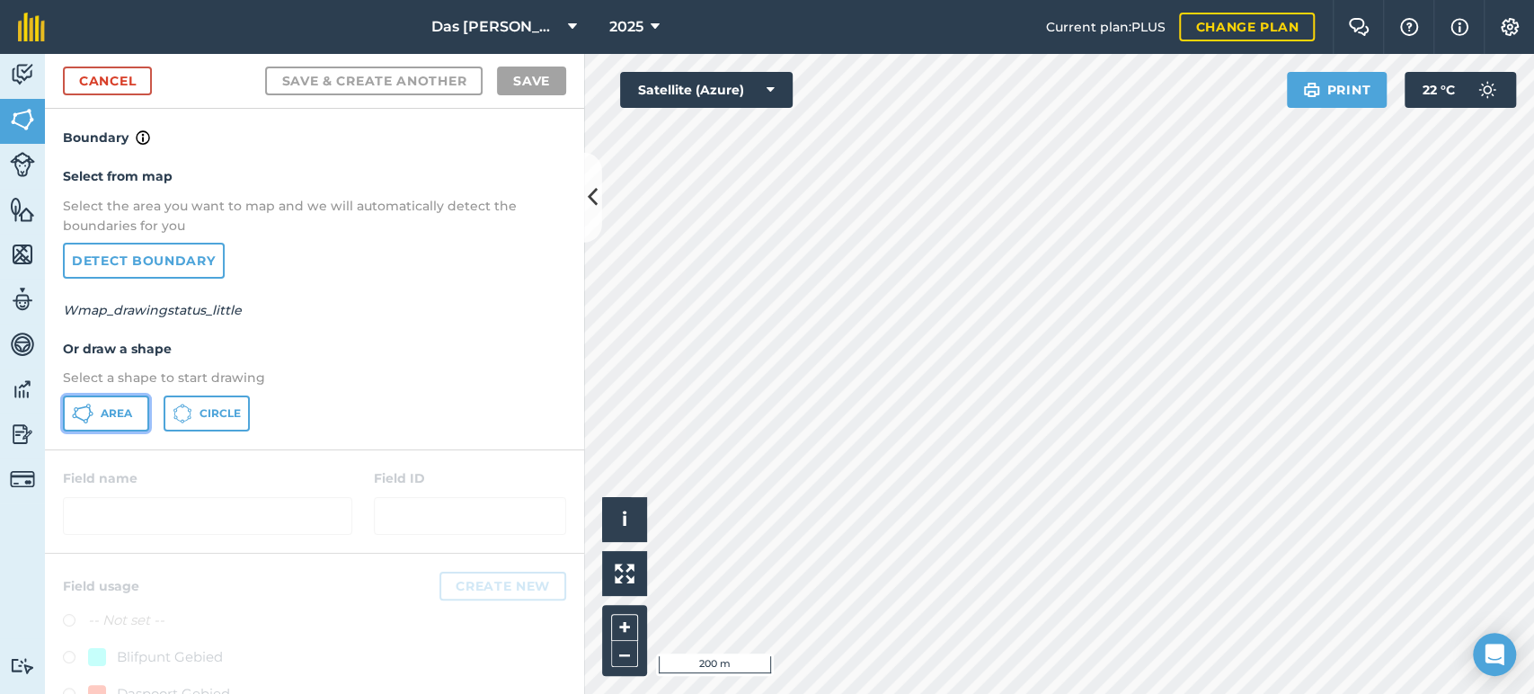
click at [120, 401] on button "Area" at bounding box center [106, 413] width 86 height 36
click at [751, 97] on button "Satellite (Azure)" at bounding box center [706, 90] width 173 height 36
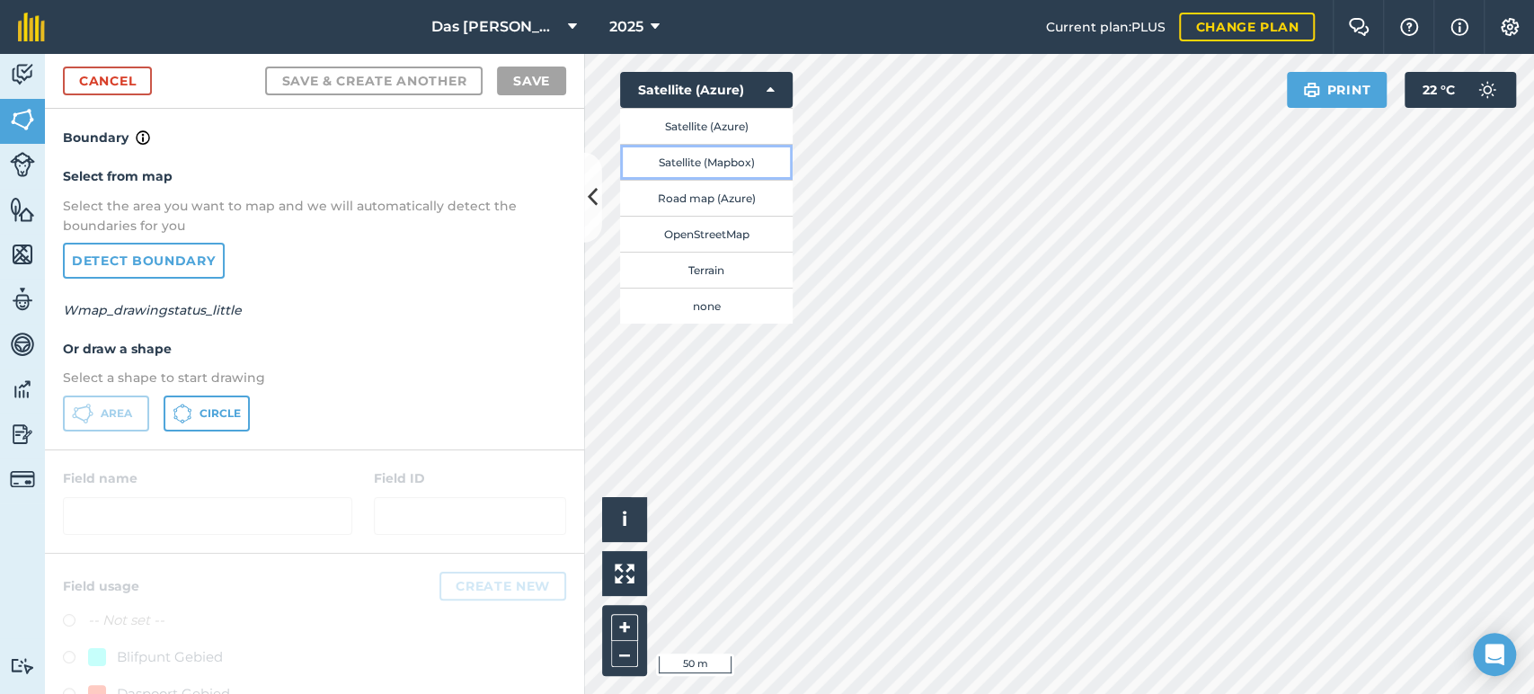
click at [751, 150] on button "Satellite (Mapbox)" at bounding box center [706, 162] width 173 height 36
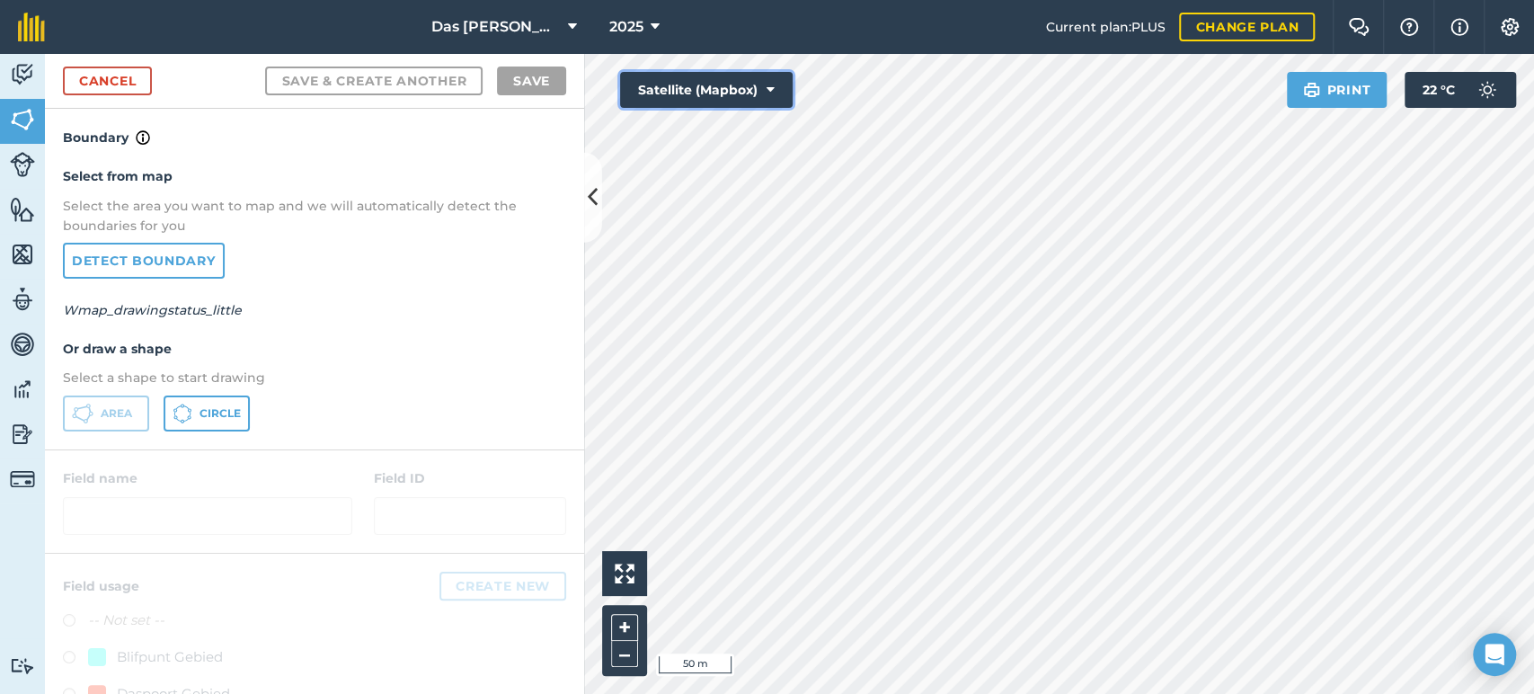
click at [744, 87] on button "Satellite (Mapbox)" at bounding box center [706, 90] width 173 height 36
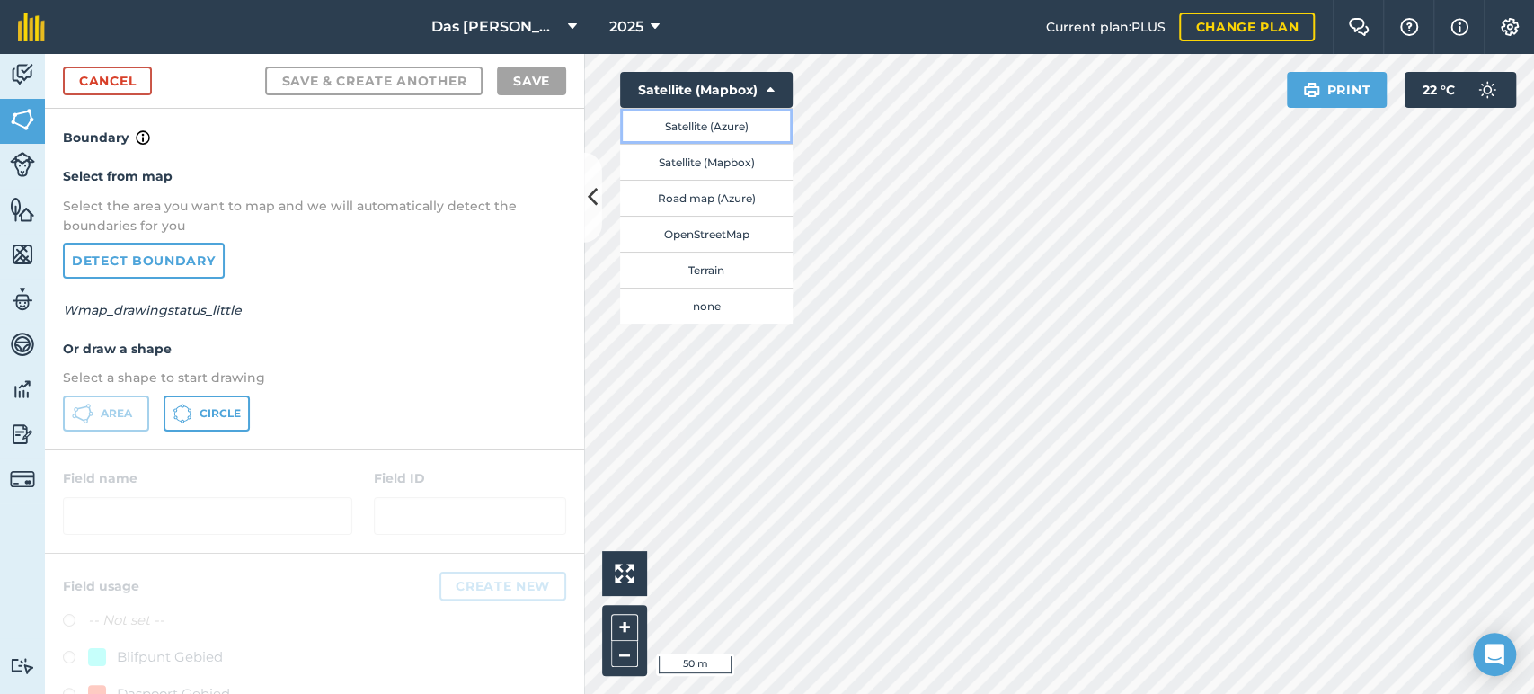
click at [739, 121] on button "Satellite (Azure)" at bounding box center [706, 126] width 173 height 36
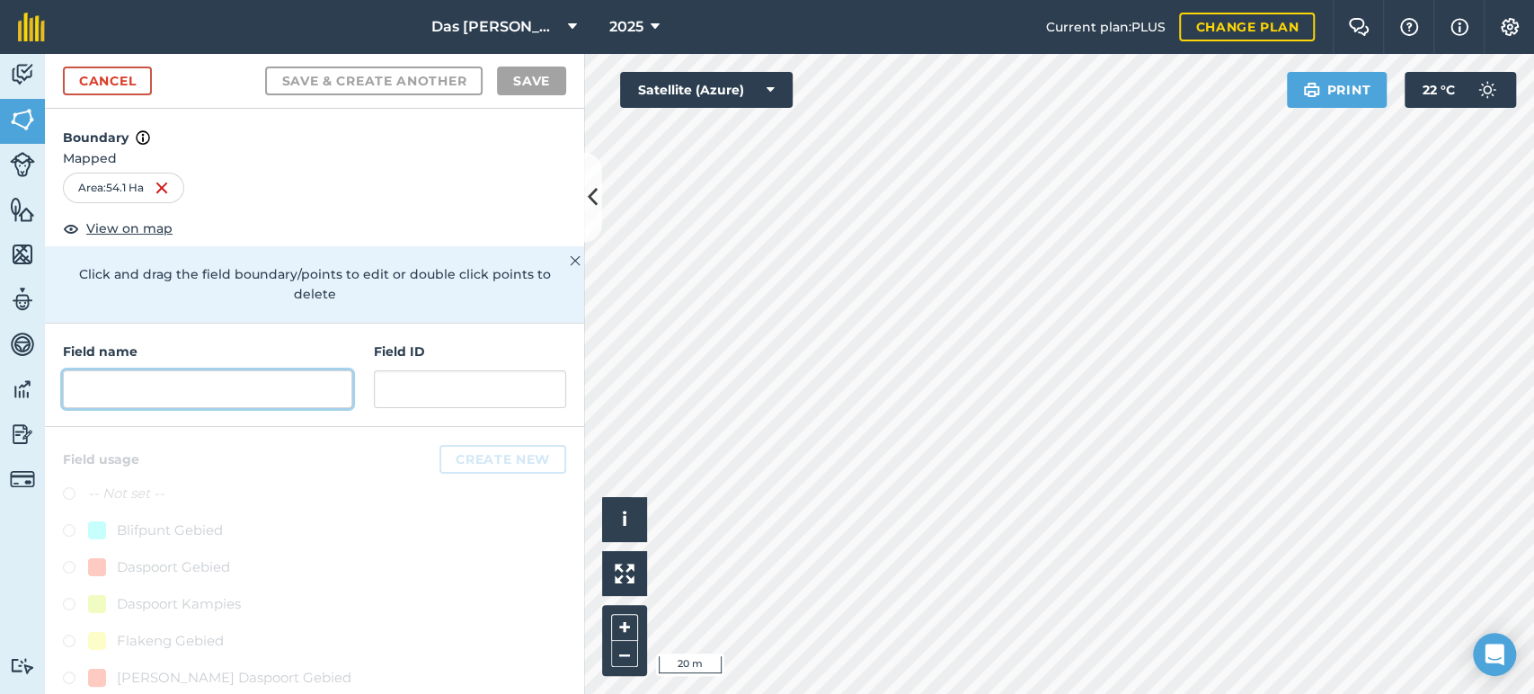
click at [228, 398] on input "text" at bounding box center [207, 389] width 289 height 38
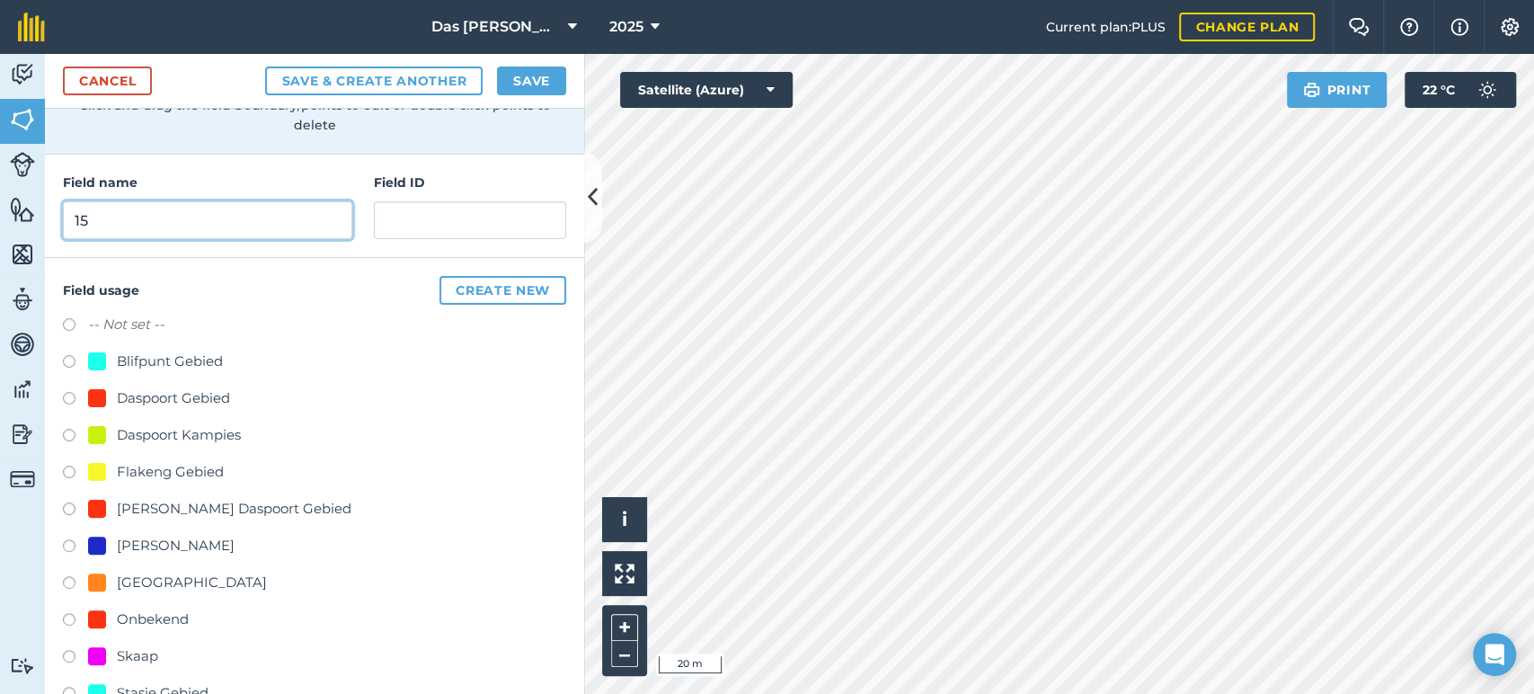
scroll to position [266, 0]
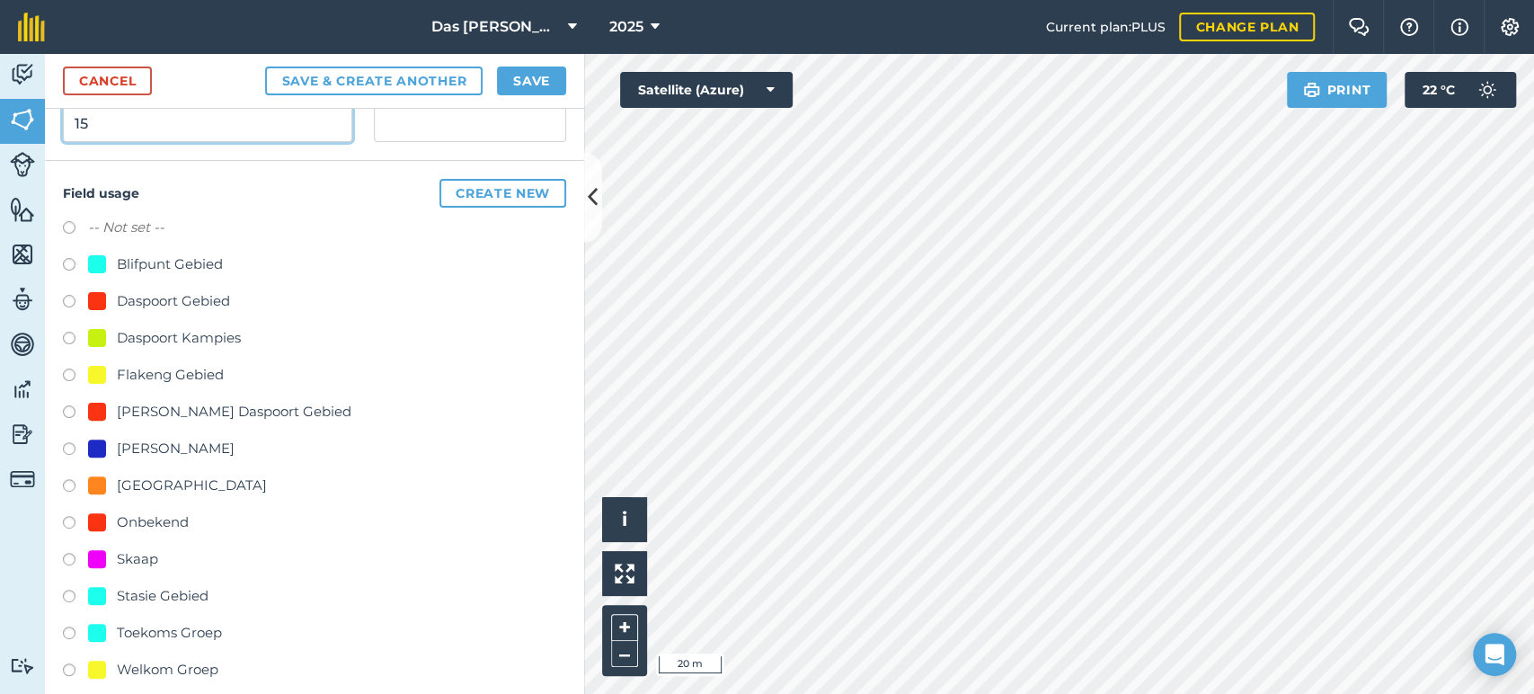
type input "15"
click at [165, 512] on div "Onbekend" at bounding box center [153, 522] width 72 height 22
radio input "true"
click at [529, 88] on button "Save" at bounding box center [531, 81] width 69 height 29
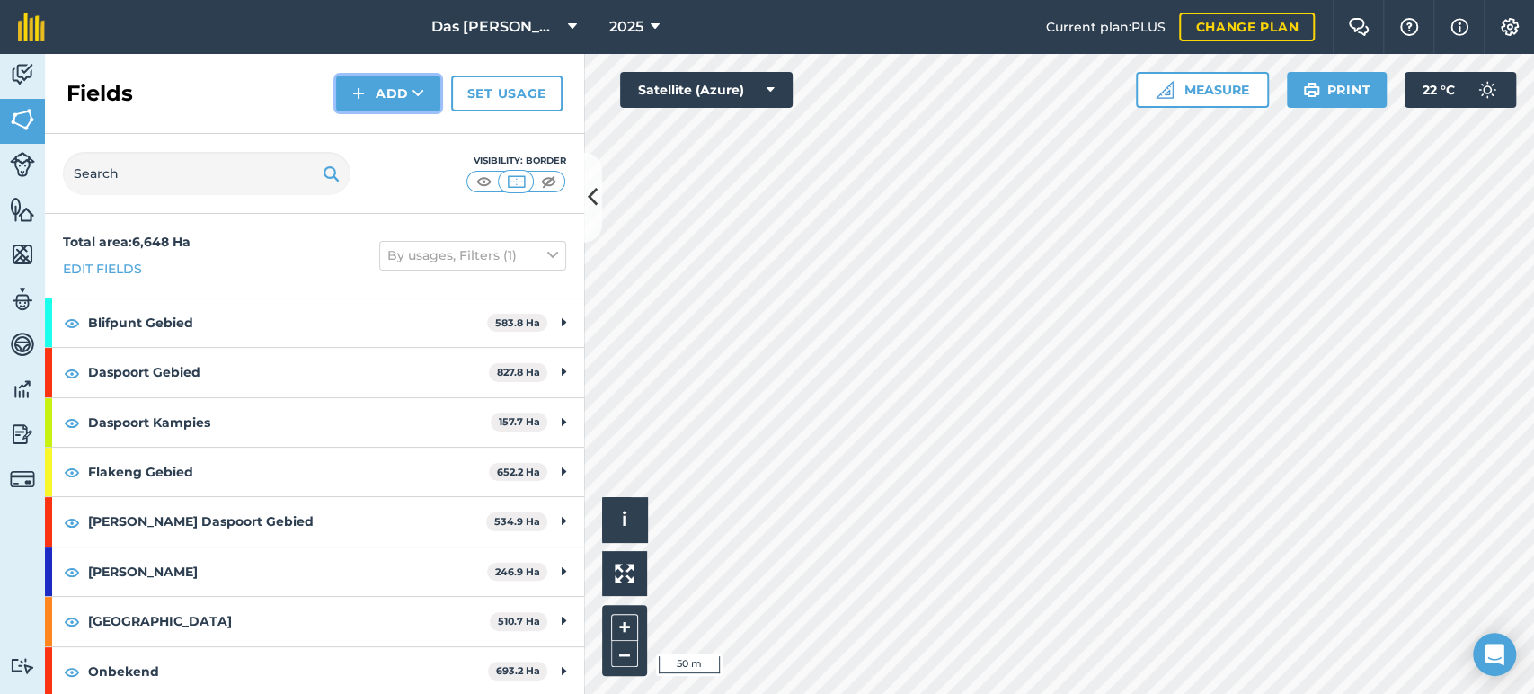
click at [409, 92] on button "Add" at bounding box center [388, 94] width 104 height 36
click at [403, 120] on link "Draw" at bounding box center [388, 134] width 99 height 40
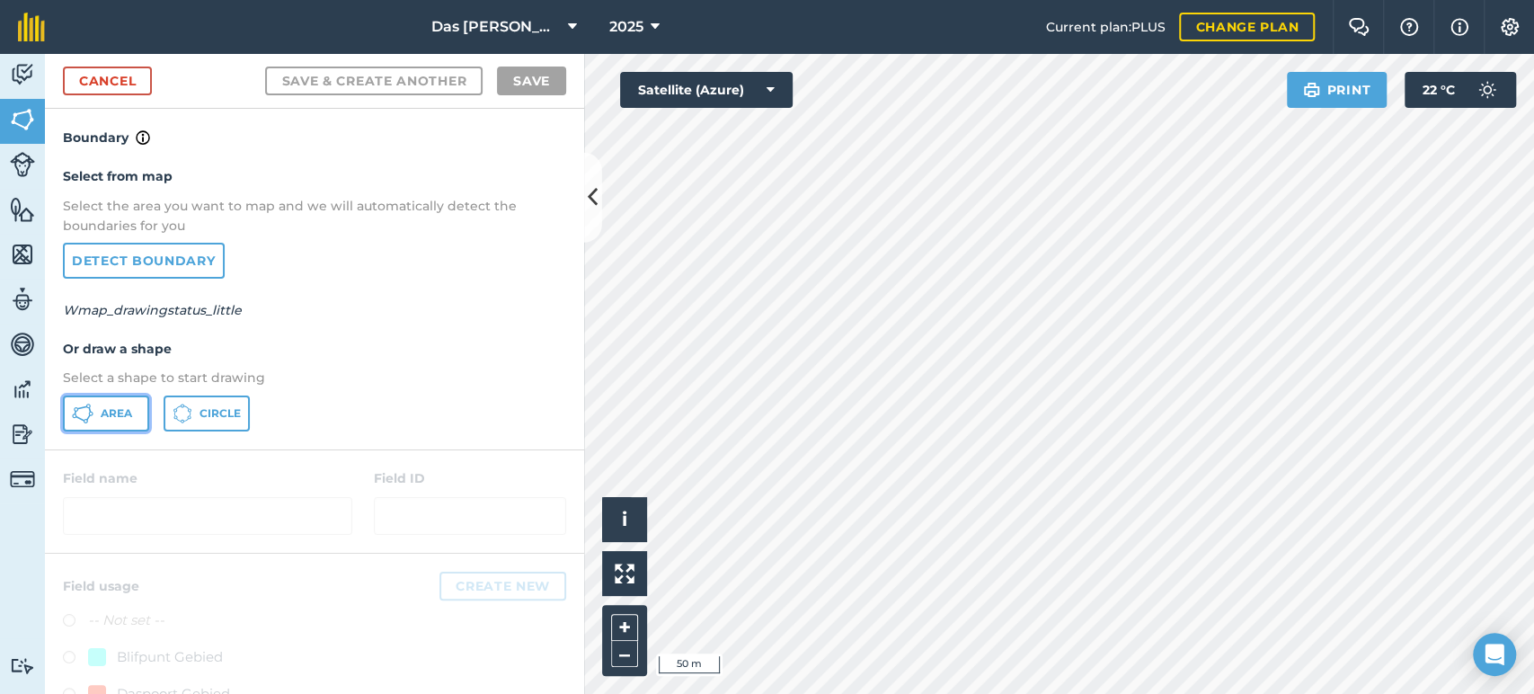
click at [110, 402] on button "Area" at bounding box center [106, 413] width 86 height 36
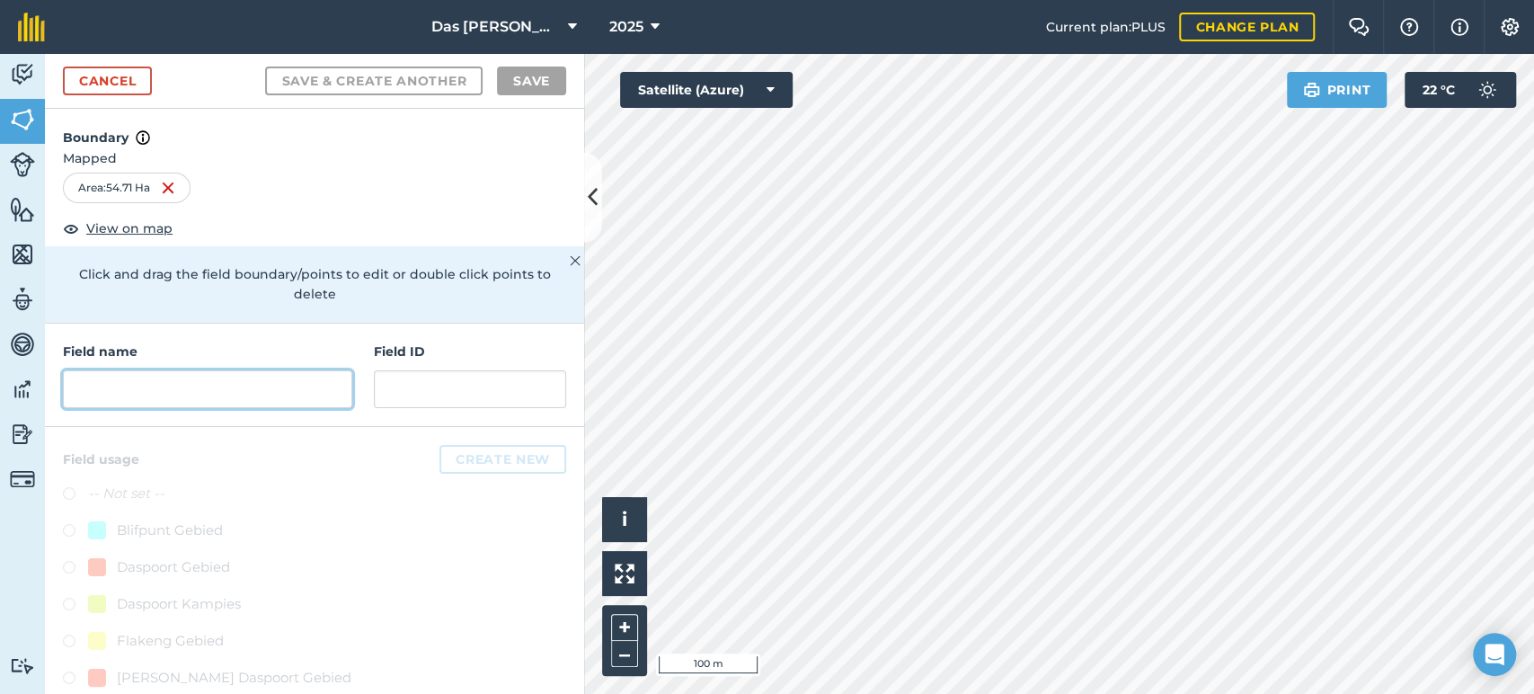
click at [273, 394] on input "text" at bounding box center [207, 389] width 289 height 38
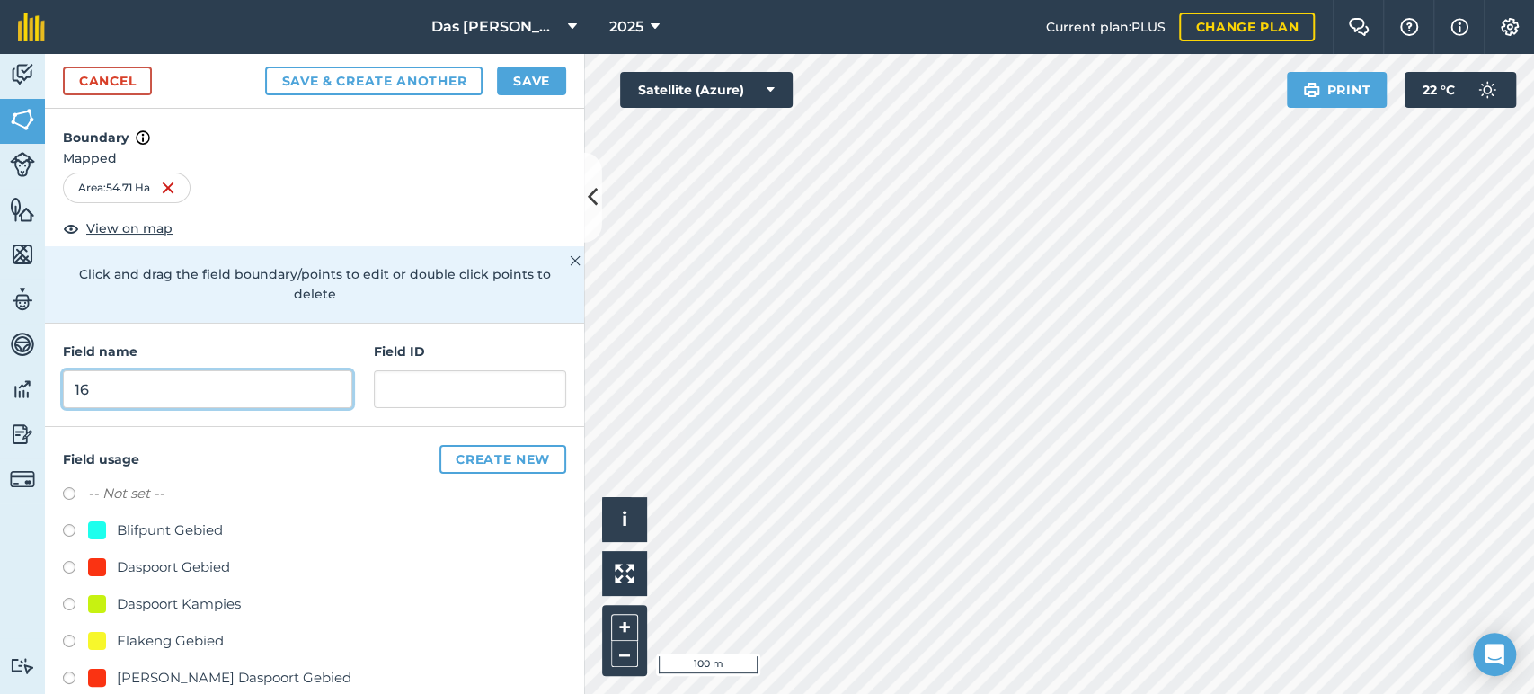
scroll to position [133, 0]
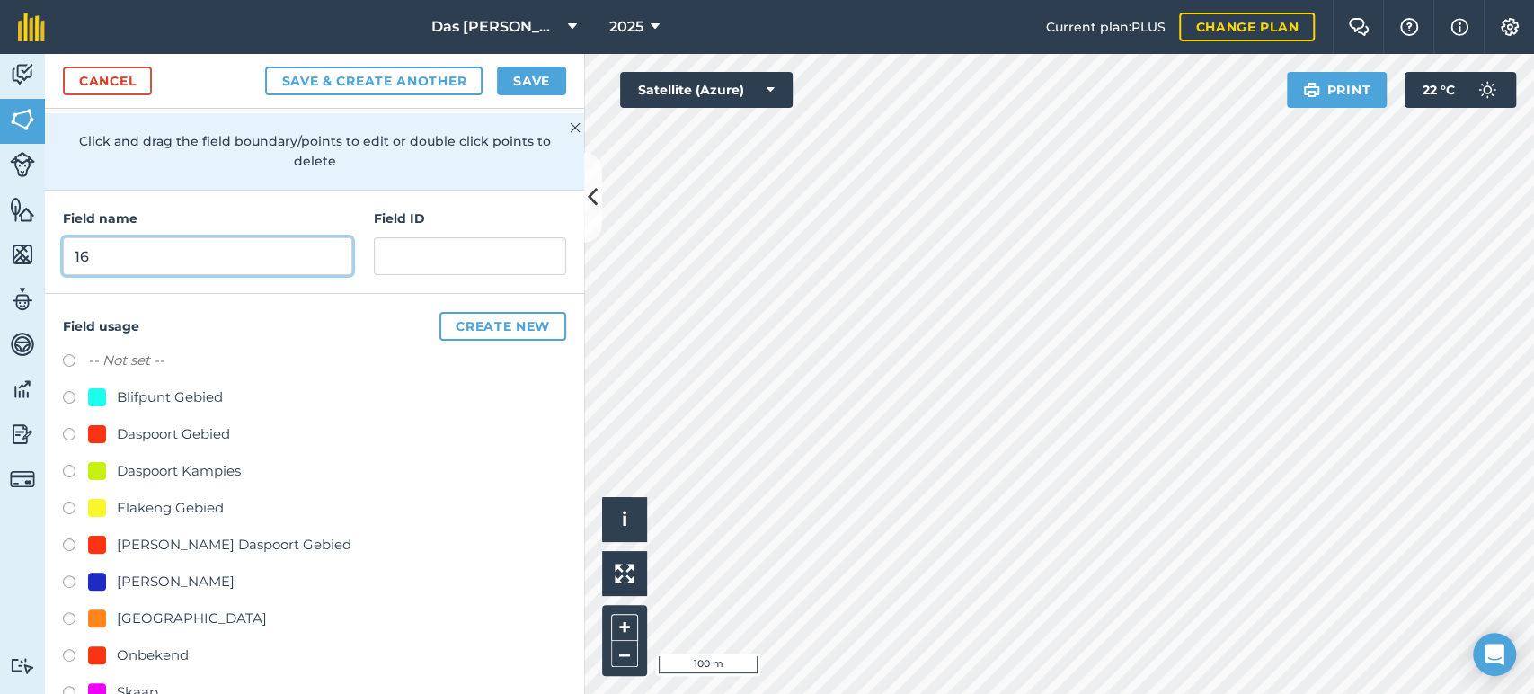
type input "16"
click at [150, 647] on div "Onbekend" at bounding box center [153, 655] width 72 height 22
radio input "true"
drag, startPoint x: 530, startPoint y: 79, endPoint x: 633, endPoint y: 94, distance: 103.6
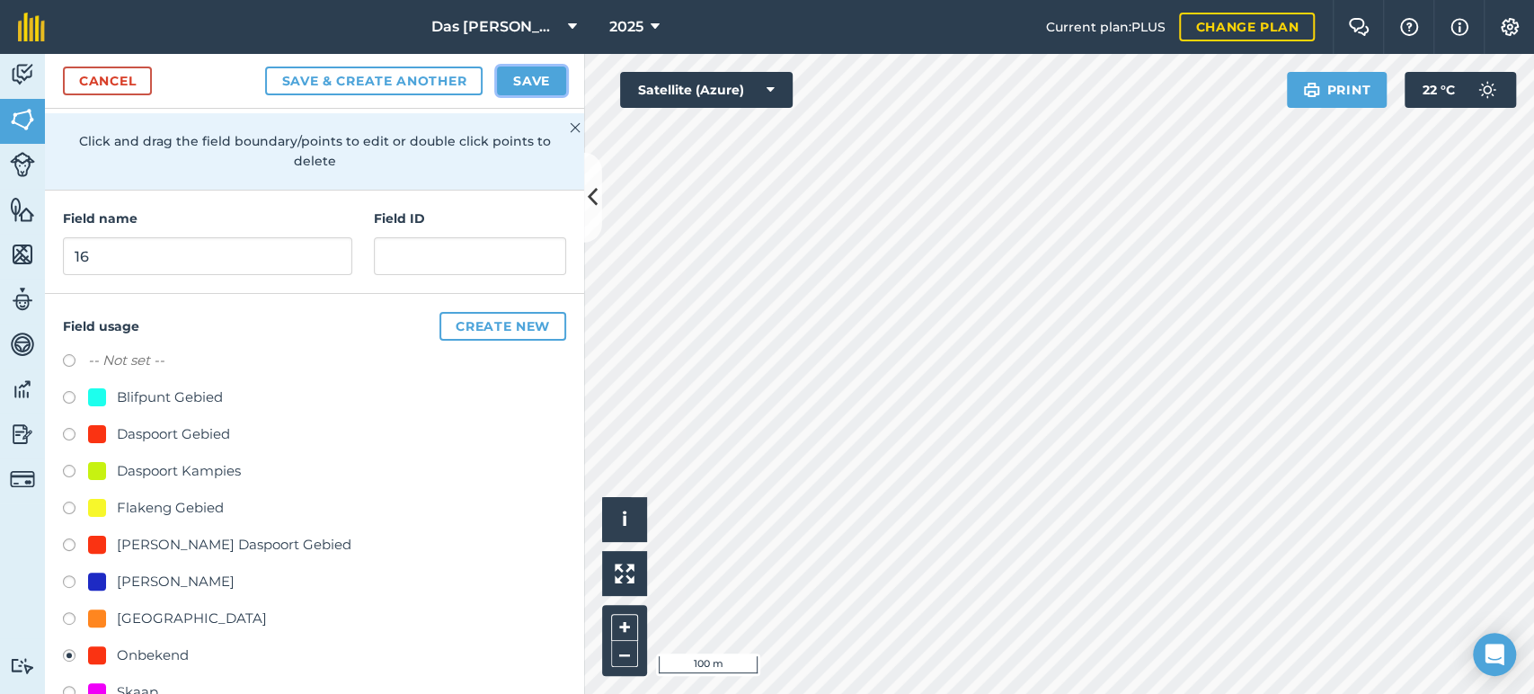
click at [531, 78] on button "Save" at bounding box center [531, 81] width 69 height 29
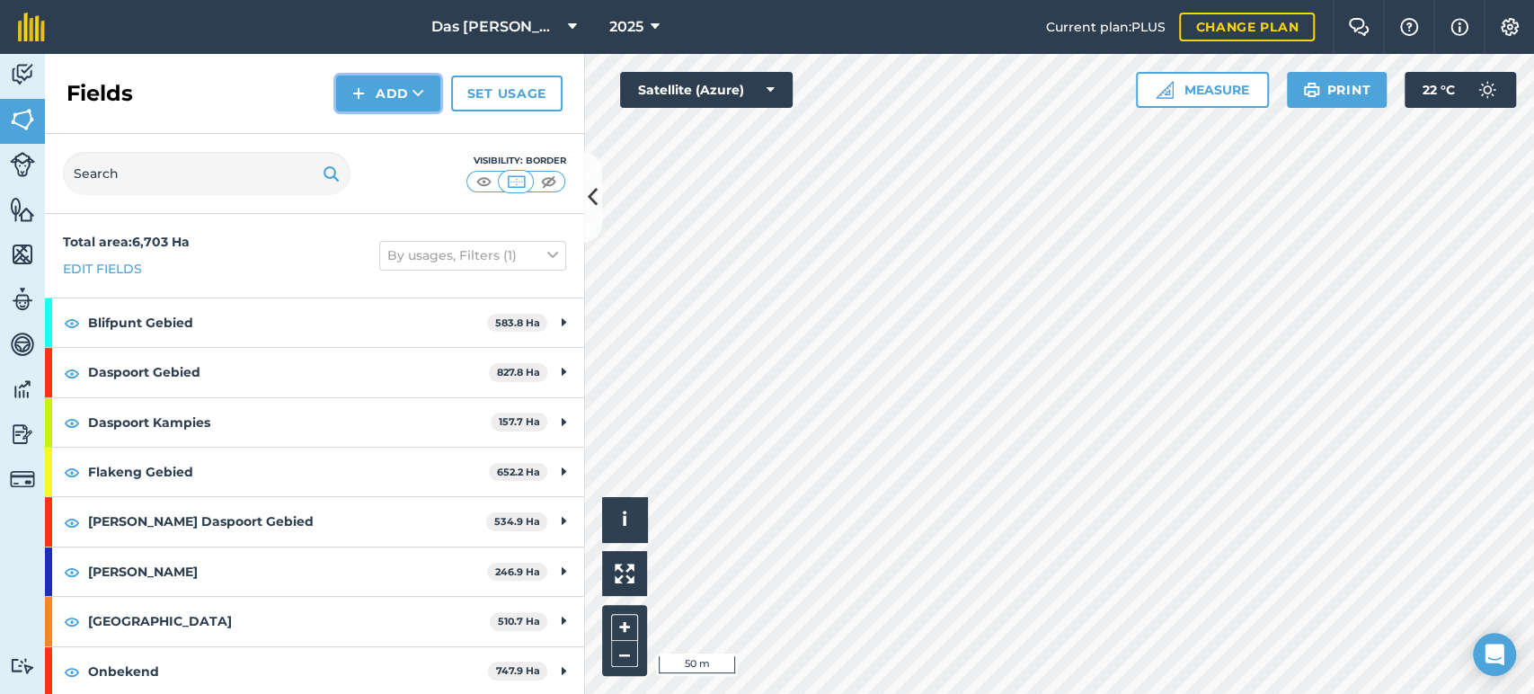
click at [424, 96] on button "Add" at bounding box center [388, 94] width 104 height 36
click at [417, 127] on link "Draw" at bounding box center [388, 134] width 99 height 40
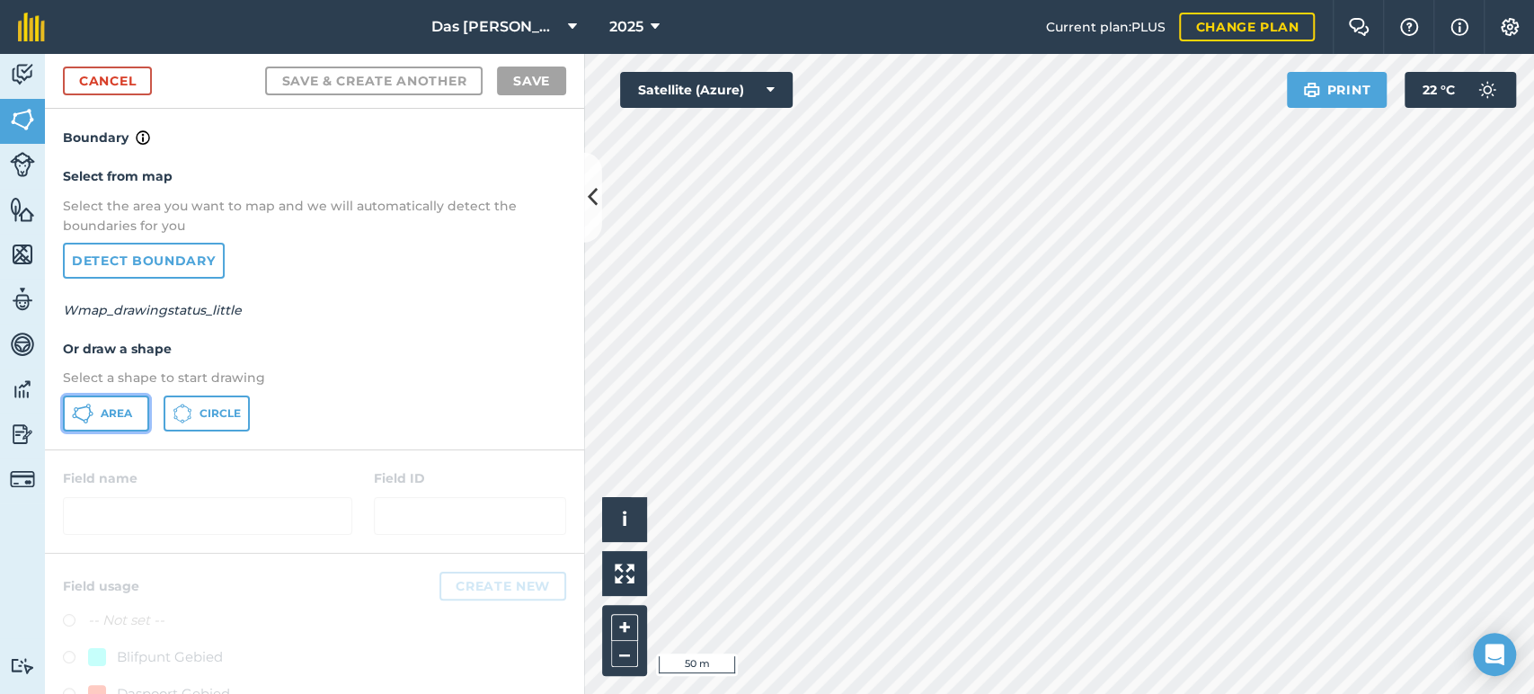
drag, startPoint x: 100, startPoint y: 405, endPoint x: 150, endPoint y: 413, distance: 51.0
click at [101, 406] on span "Area" at bounding box center [116, 413] width 31 height 14
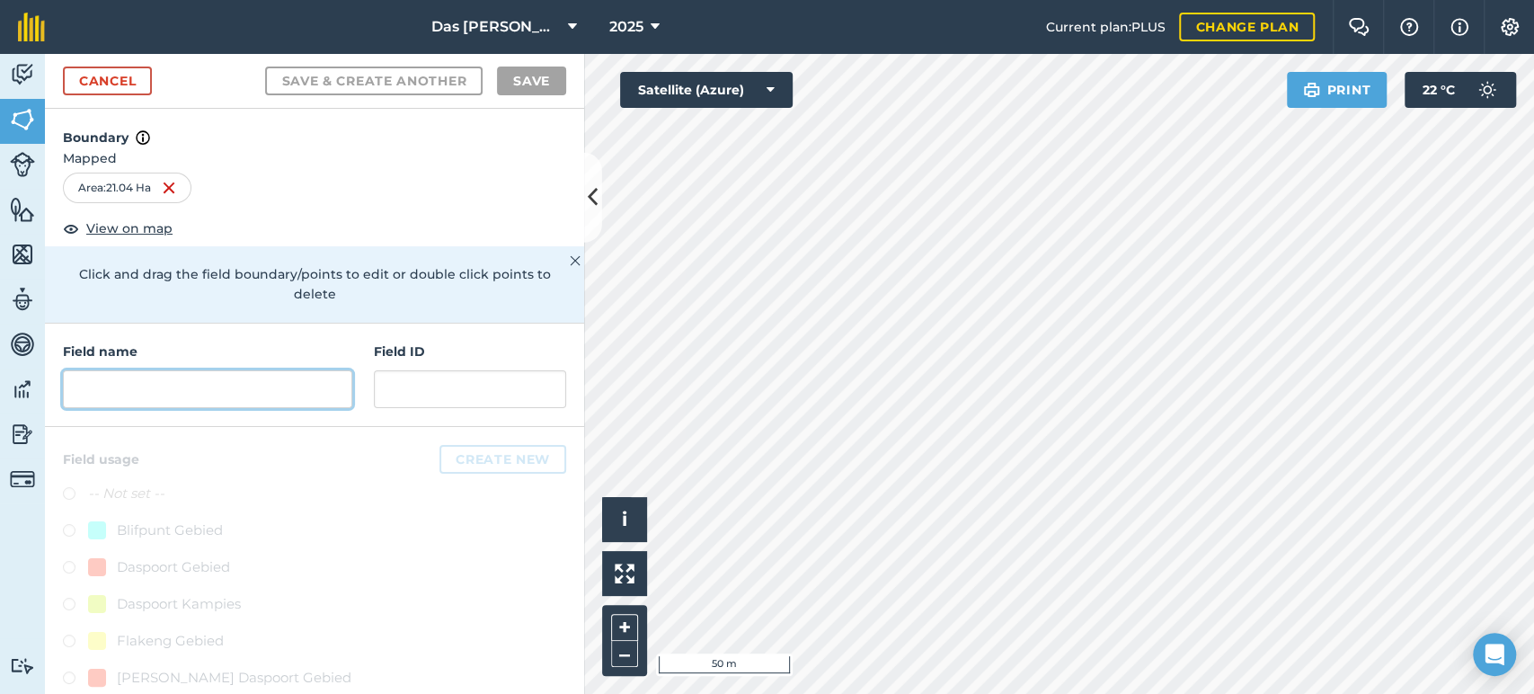
click at [235, 393] on input "text" at bounding box center [207, 389] width 289 height 38
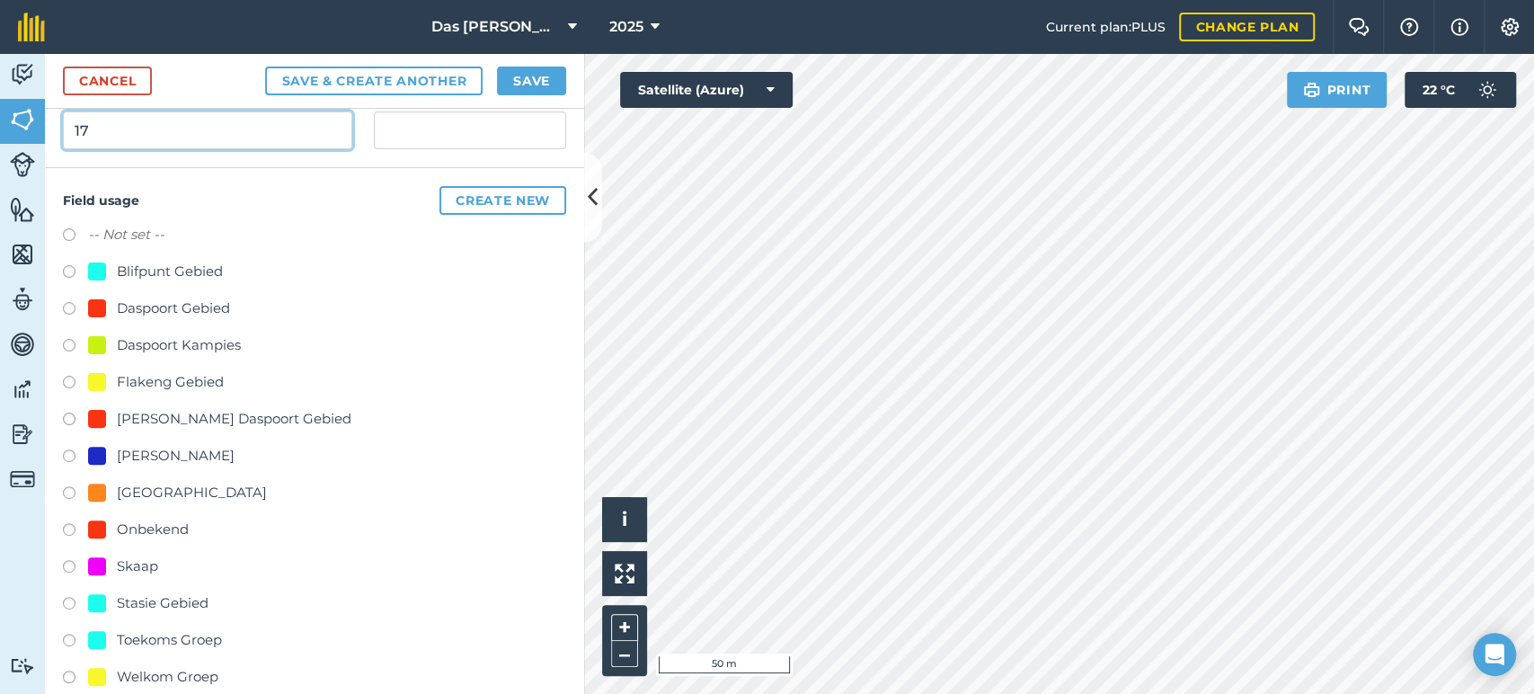
scroll to position [266, 0]
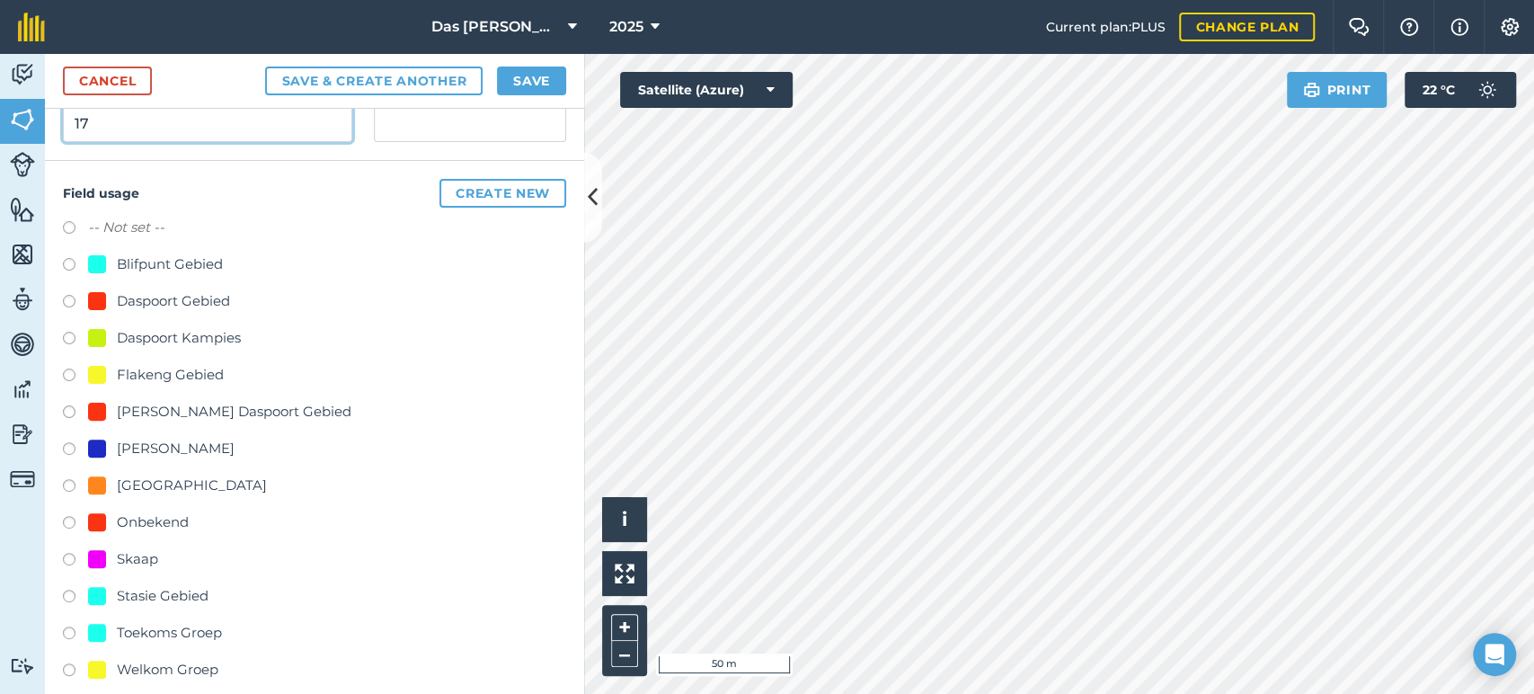
type input "17"
click at [160, 526] on div "Onbekend" at bounding box center [153, 522] width 72 height 22
radio input "true"
click at [548, 84] on button "Save" at bounding box center [531, 81] width 69 height 29
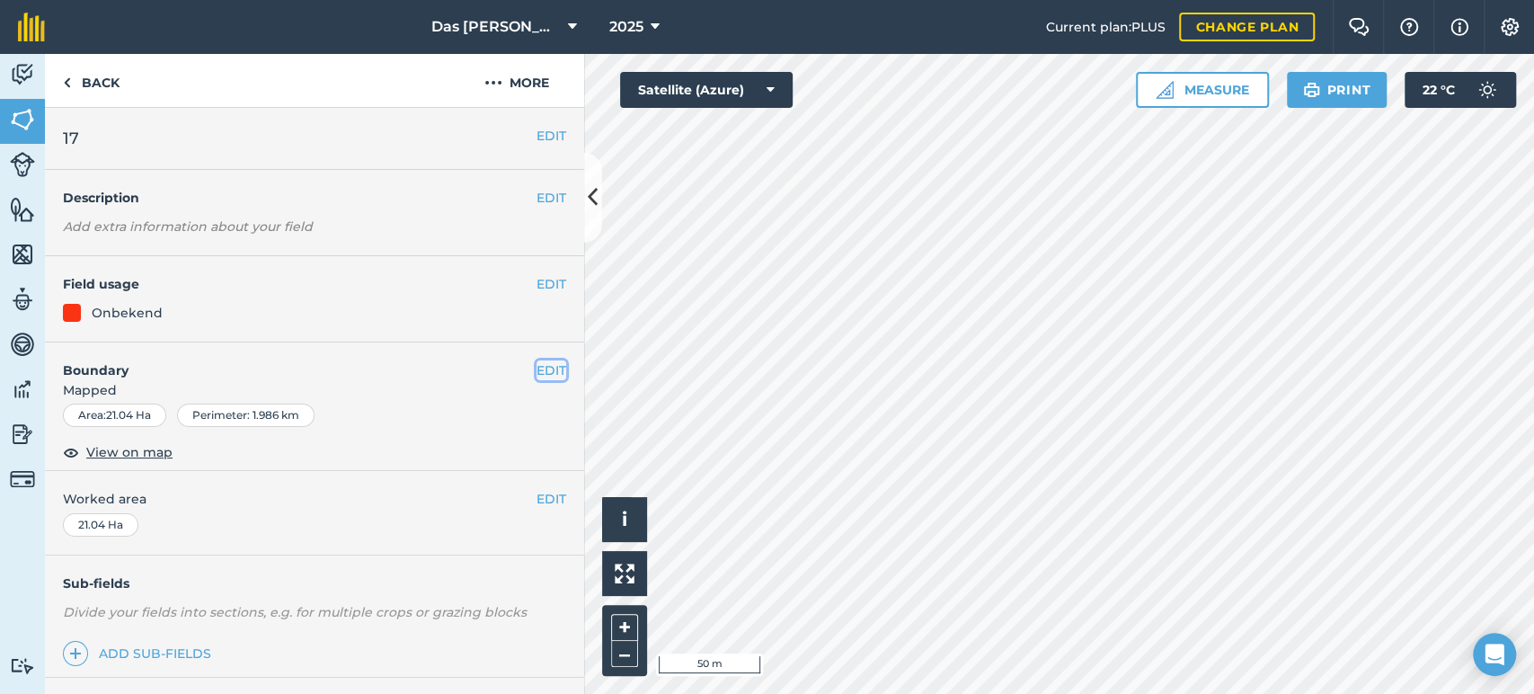
click at [537, 368] on button "EDIT" at bounding box center [552, 370] width 30 height 20
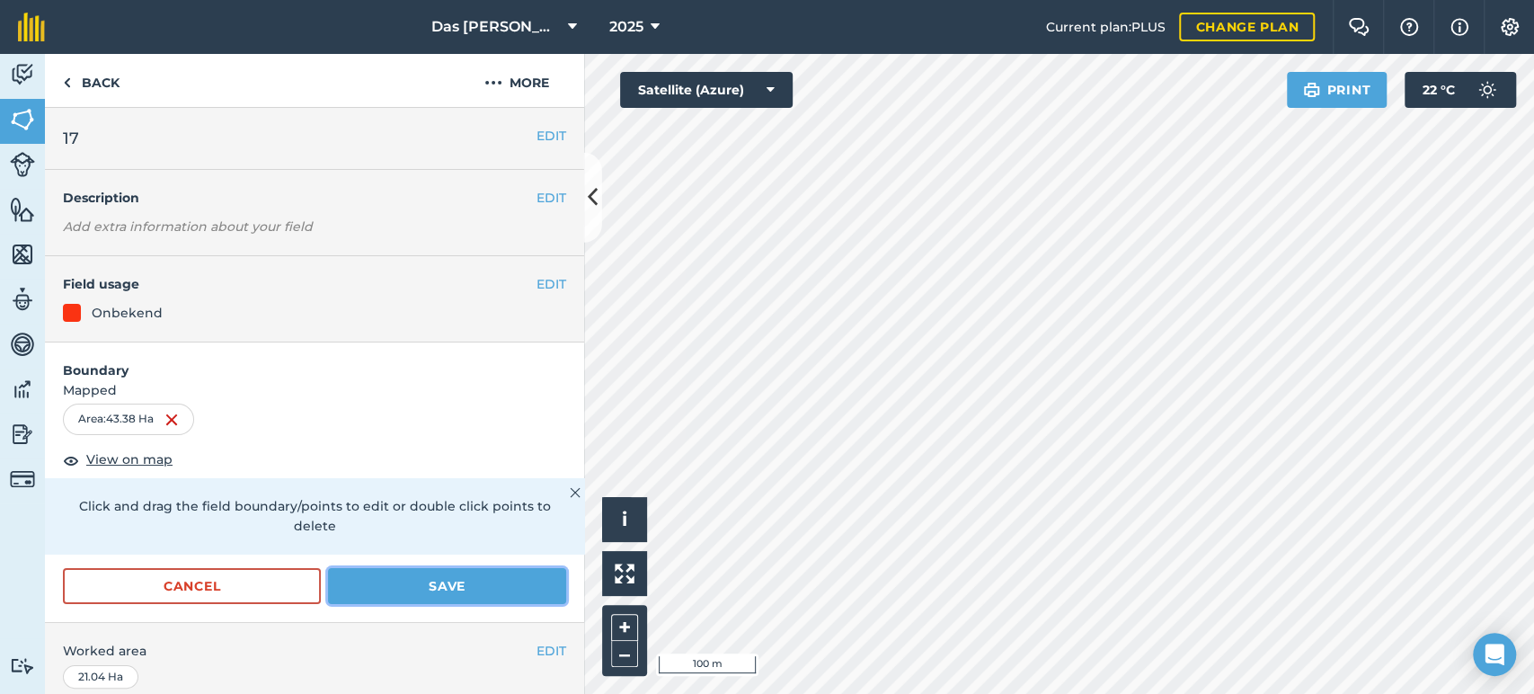
click at [511, 576] on button "Save" at bounding box center [447, 586] width 238 height 36
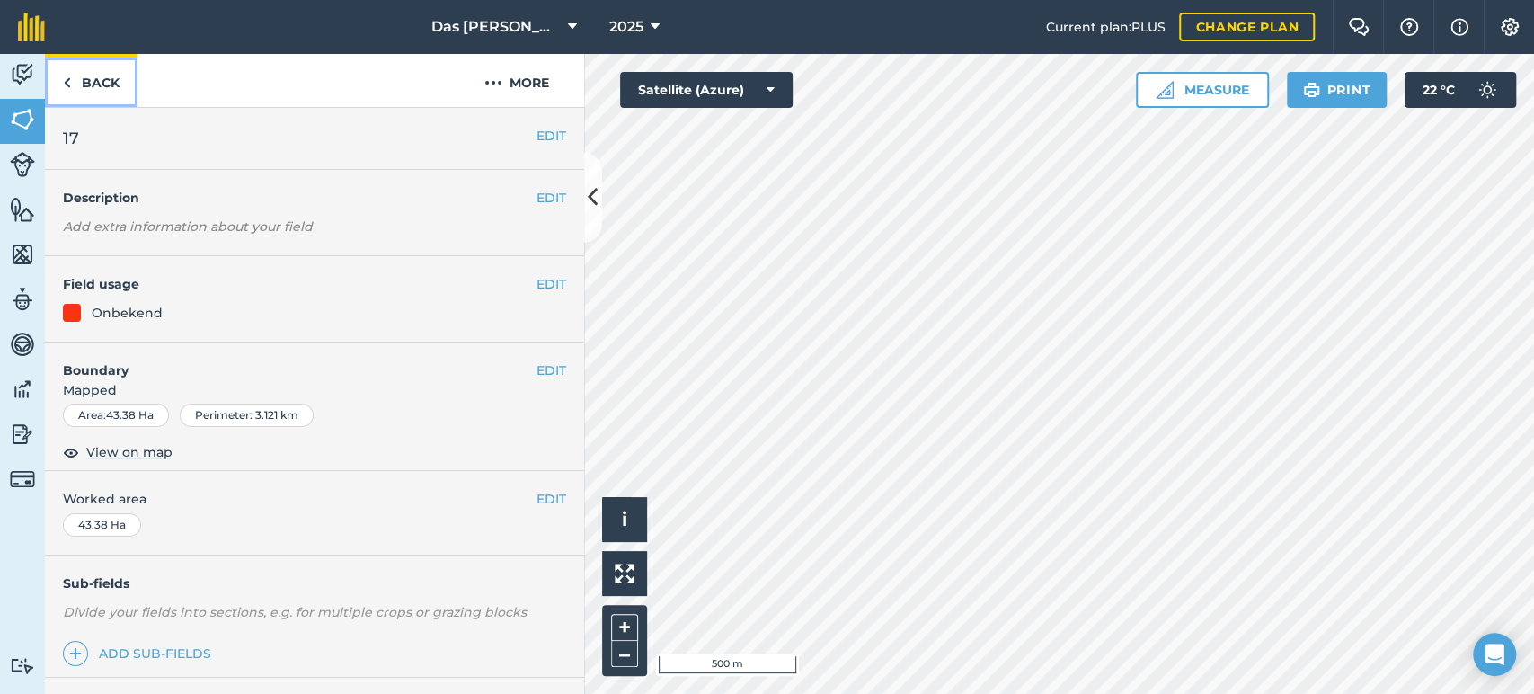
click at [110, 92] on link "Back" at bounding box center [91, 80] width 93 height 53
click at [82, 84] on link "Back" at bounding box center [91, 80] width 93 height 53
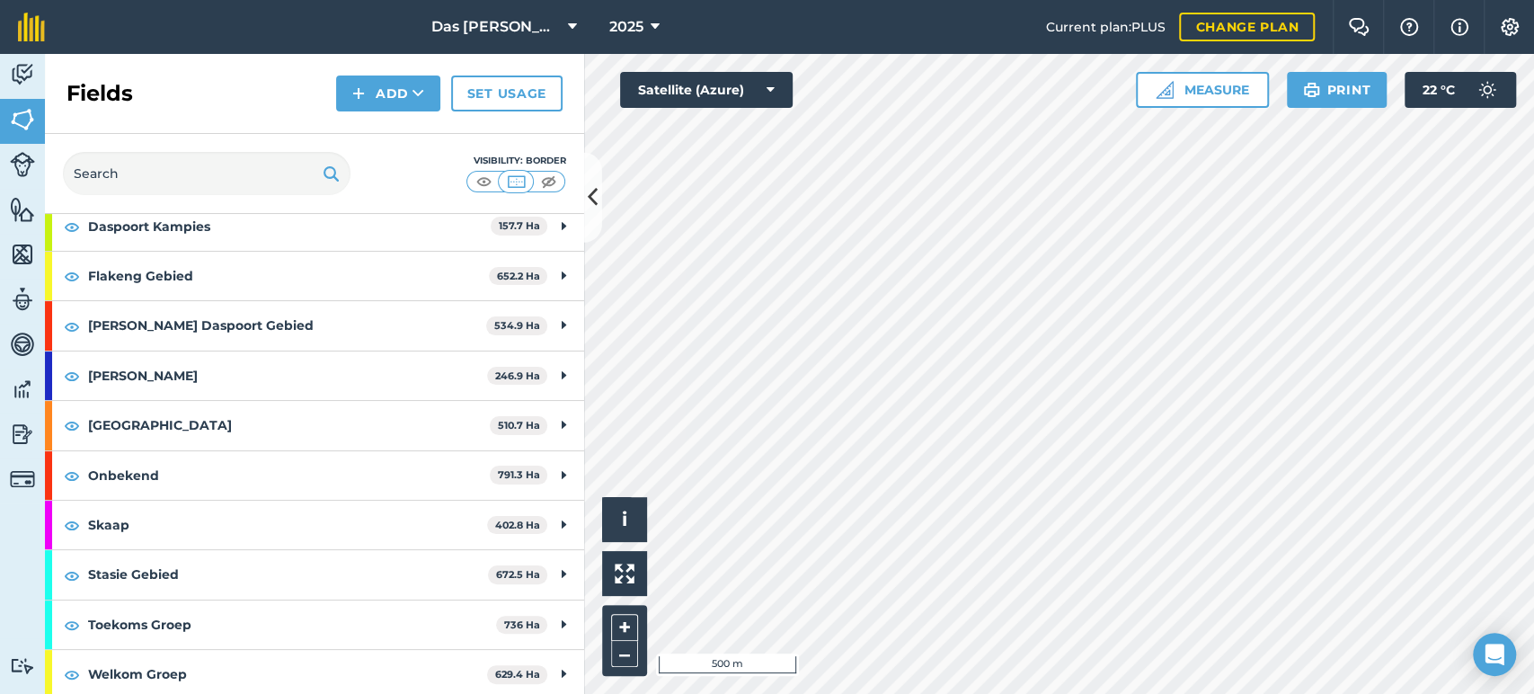
scroll to position [199, 0]
click at [411, 98] on button "Add" at bounding box center [388, 94] width 104 height 36
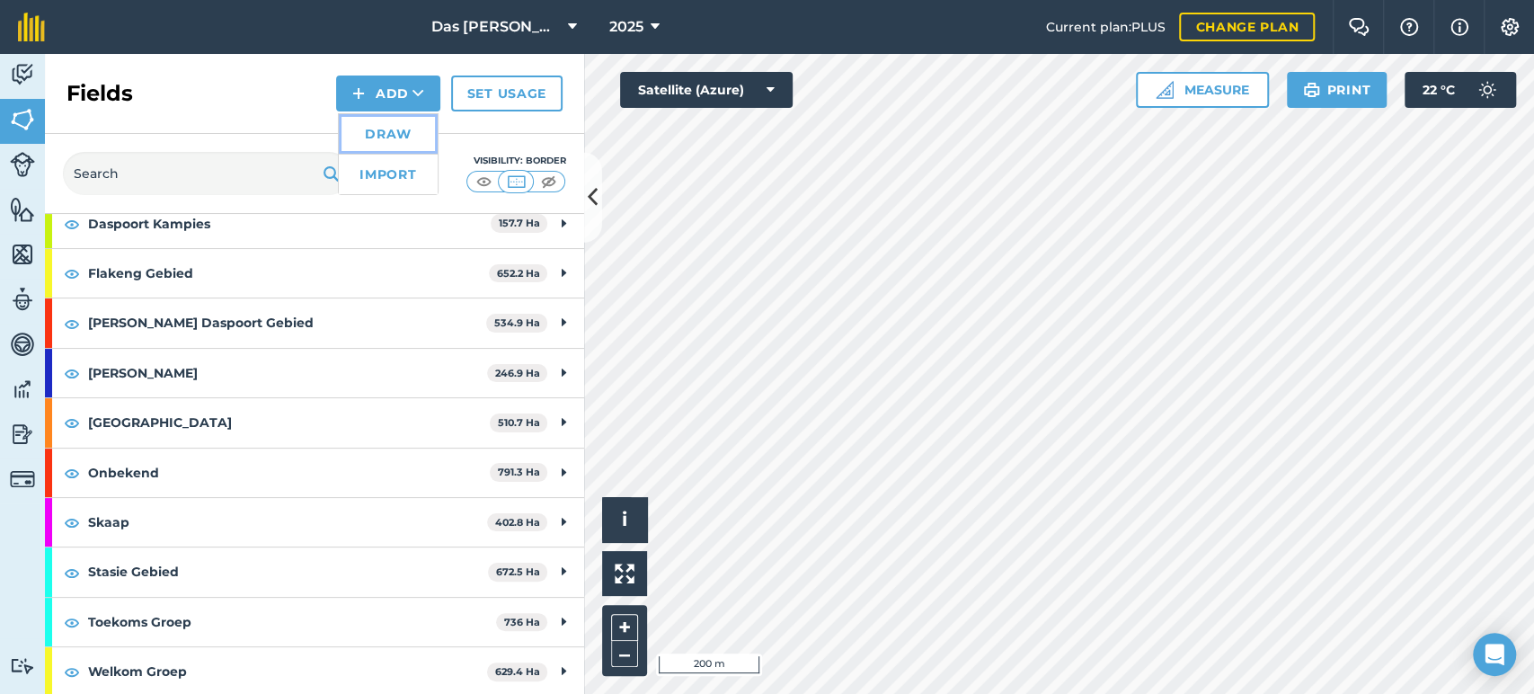
click at [402, 130] on link "Draw" at bounding box center [388, 134] width 99 height 40
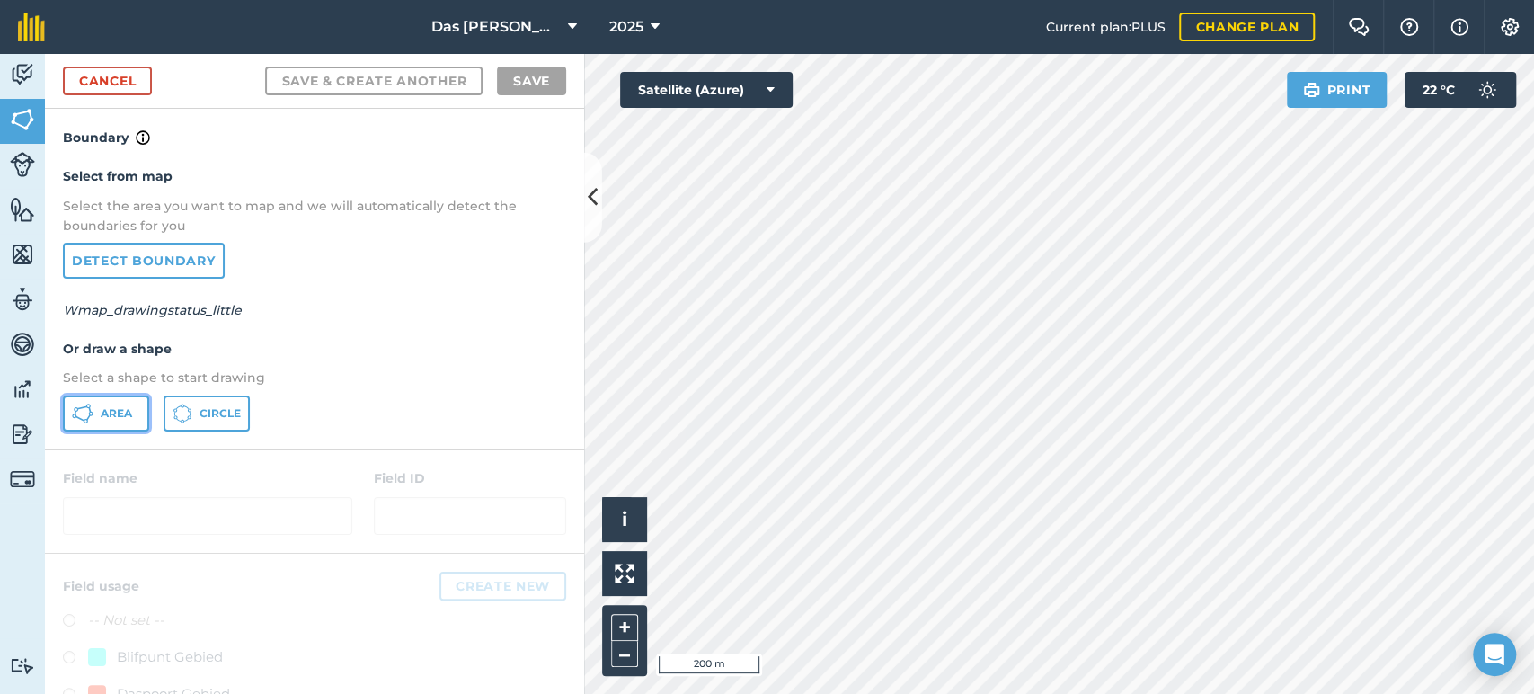
click at [118, 424] on button "Area" at bounding box center [106, 413] width 86 height 36
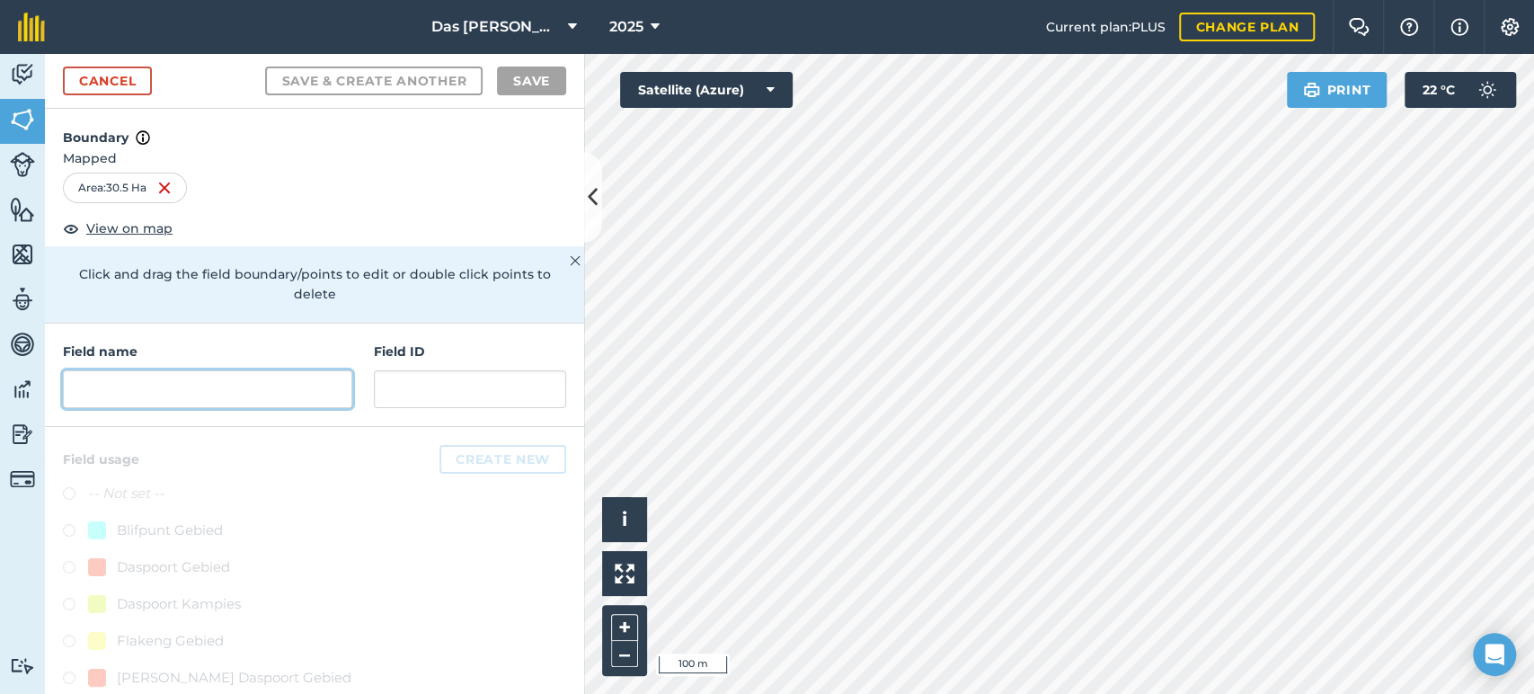
click at [278, 392] on input "text" at bounding box center [207, 389] width 289 height 38
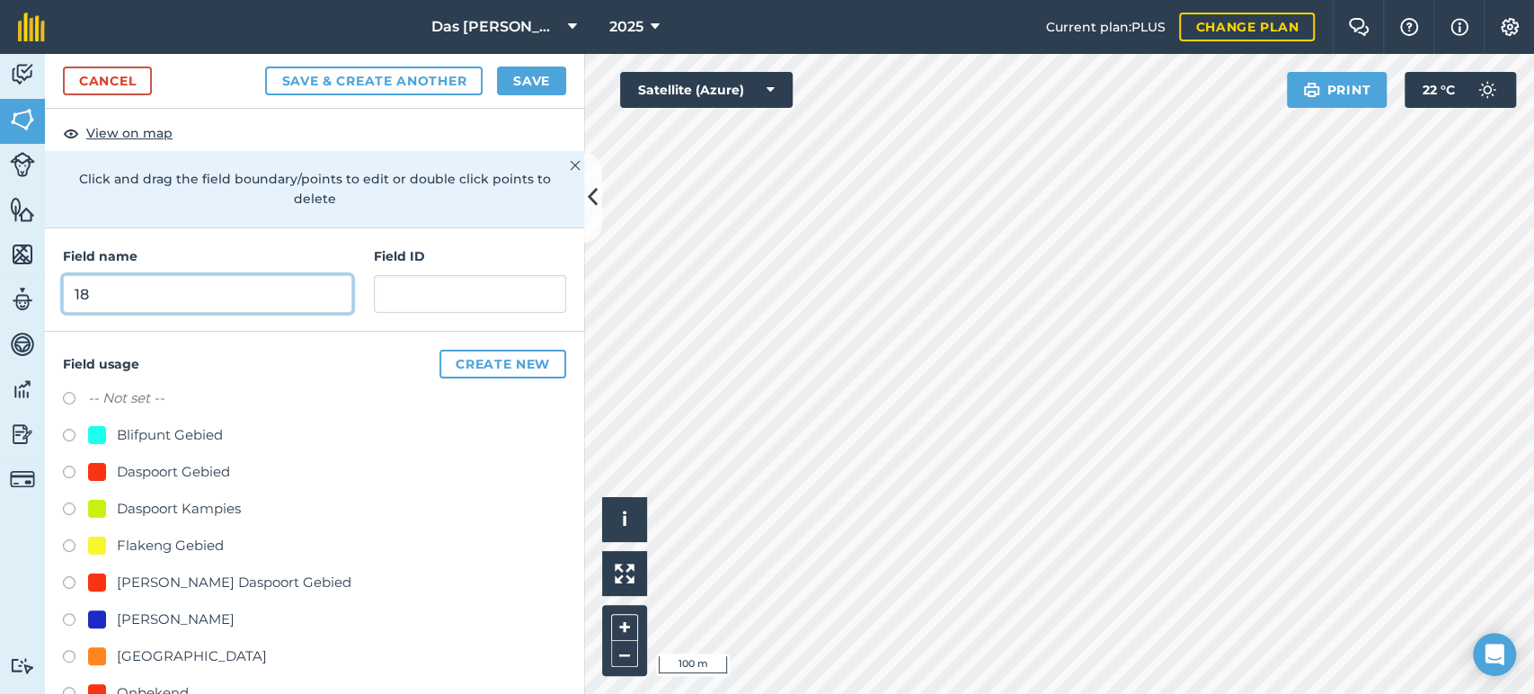
scroll to position [133, 0]
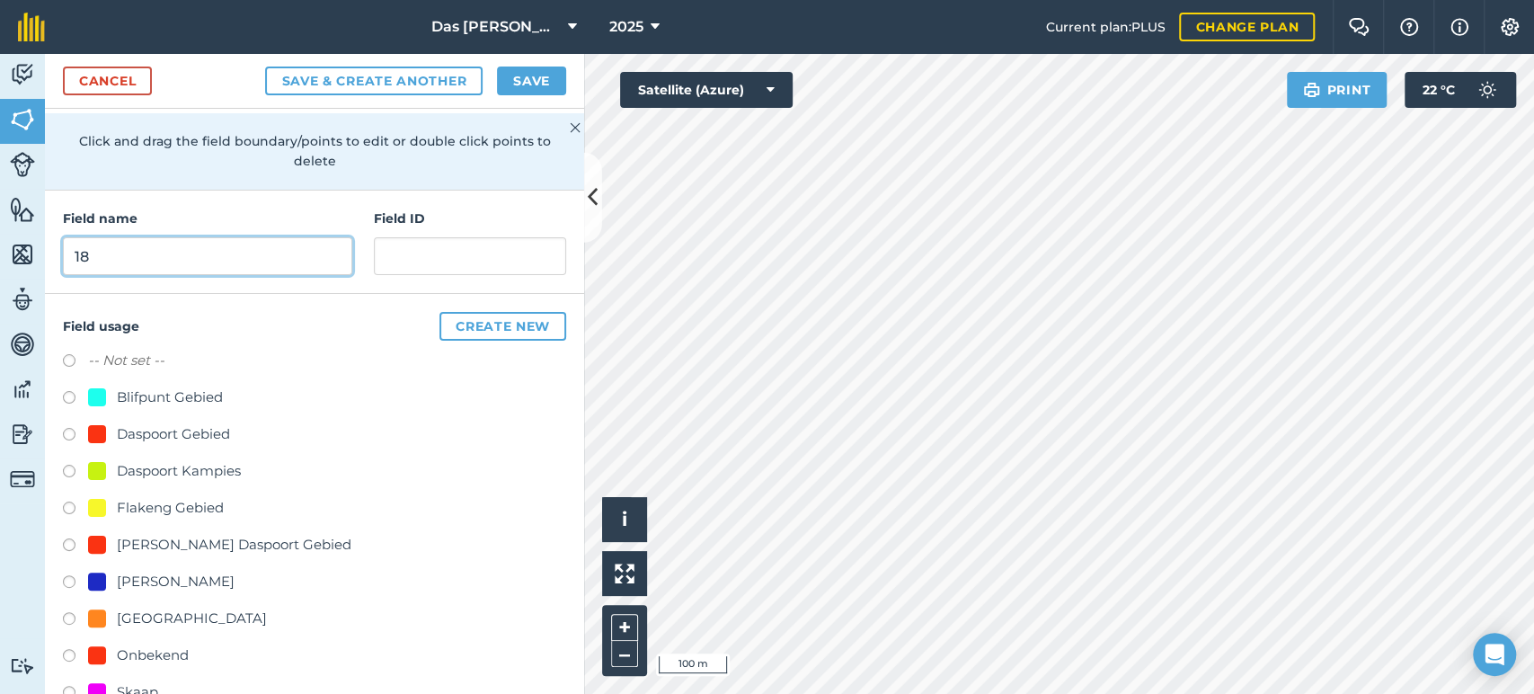
type input "18"
click at [139, 646] on div "Onbekend" at bounding box center [153, 655] width 72 height 22
radio input "true"
click at [537, 73] on button "Save" at bounding box center [531, 81] width 69 height 29
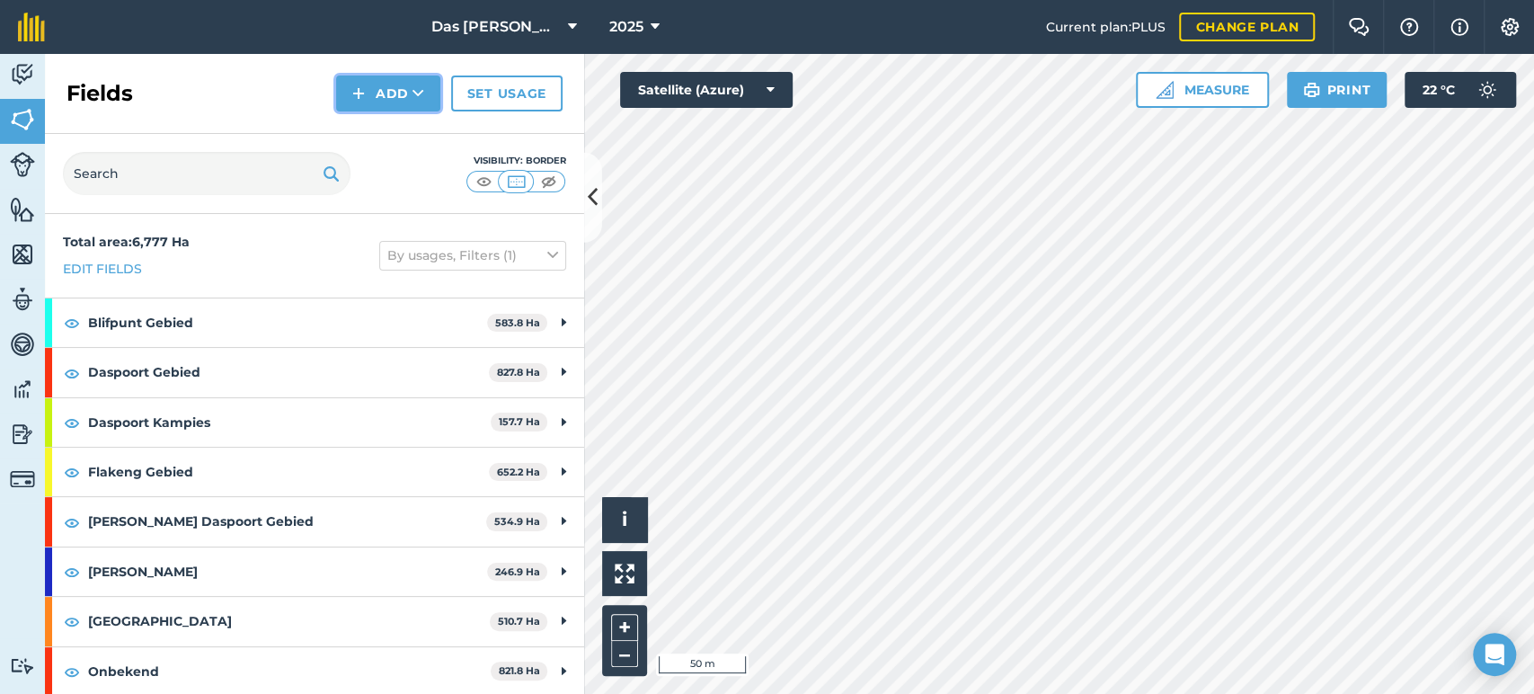
click at [431, 90] on button "Add" at bounding box center [388, 94] width 104 height 36
click at [371, 121] on link "Draw" at bounding box center [388, 134] width 99 height 40
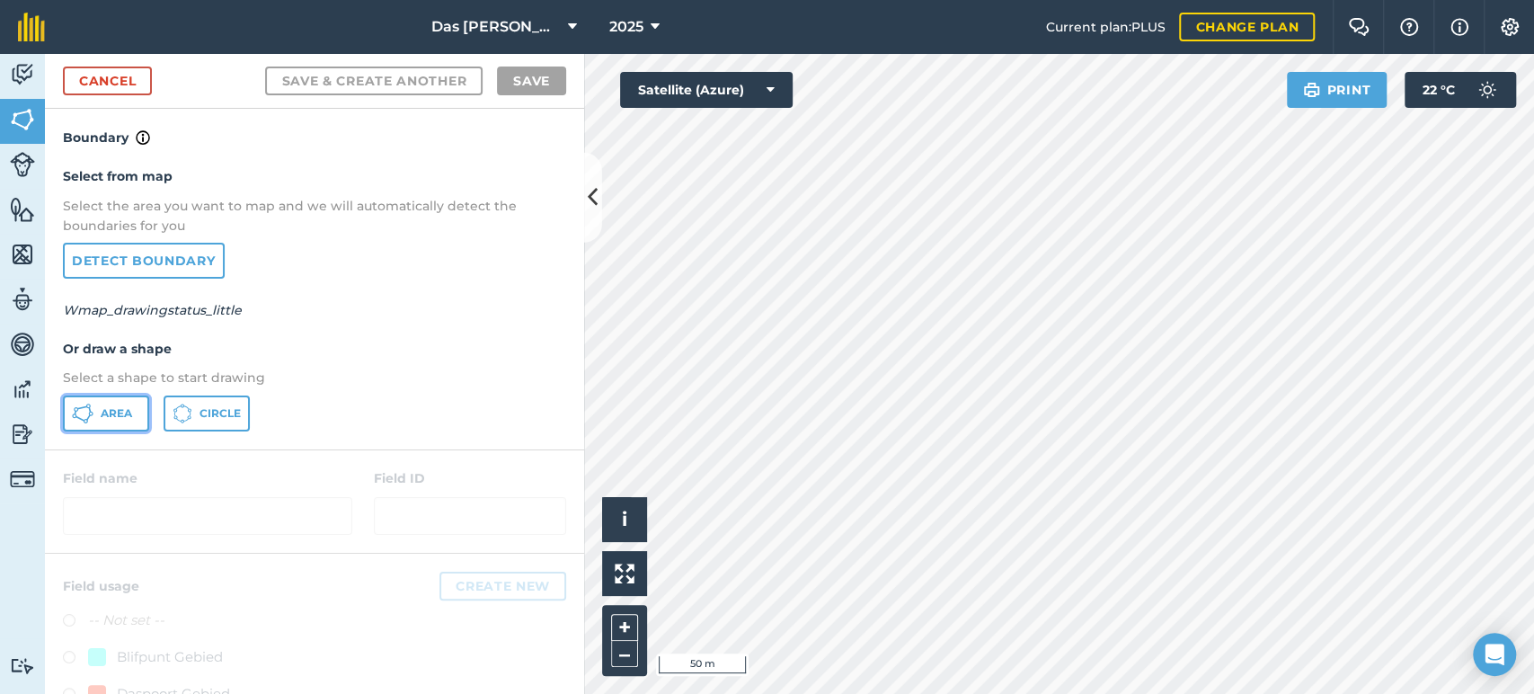
click at [114, 406] on span "Area" at bounding box center [116, 413] width 31 height 14
click at [111, 73] on link "Cancel" at bounding box center [107, 81] width 89 height 29
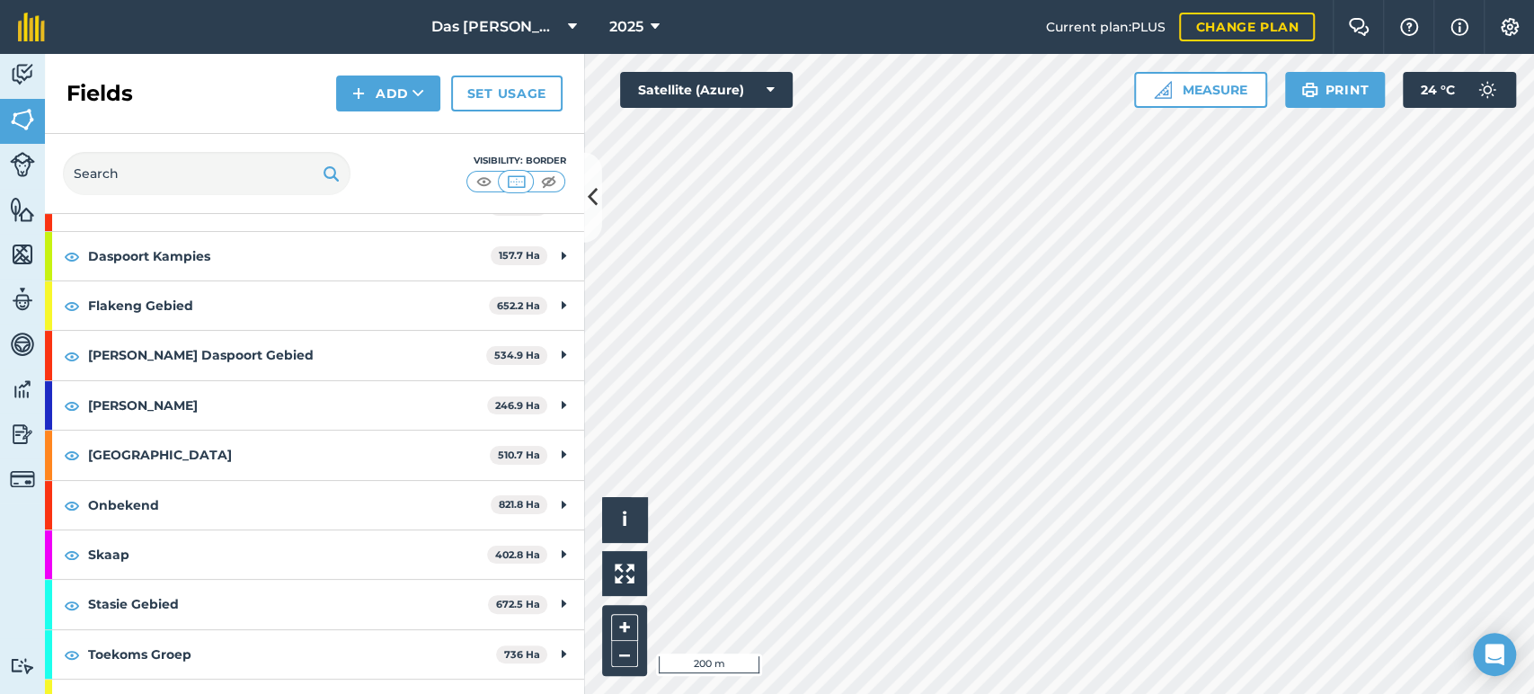
scroll to position [199, 0]
